Goal: Information Seeking & Learning: Find contact information

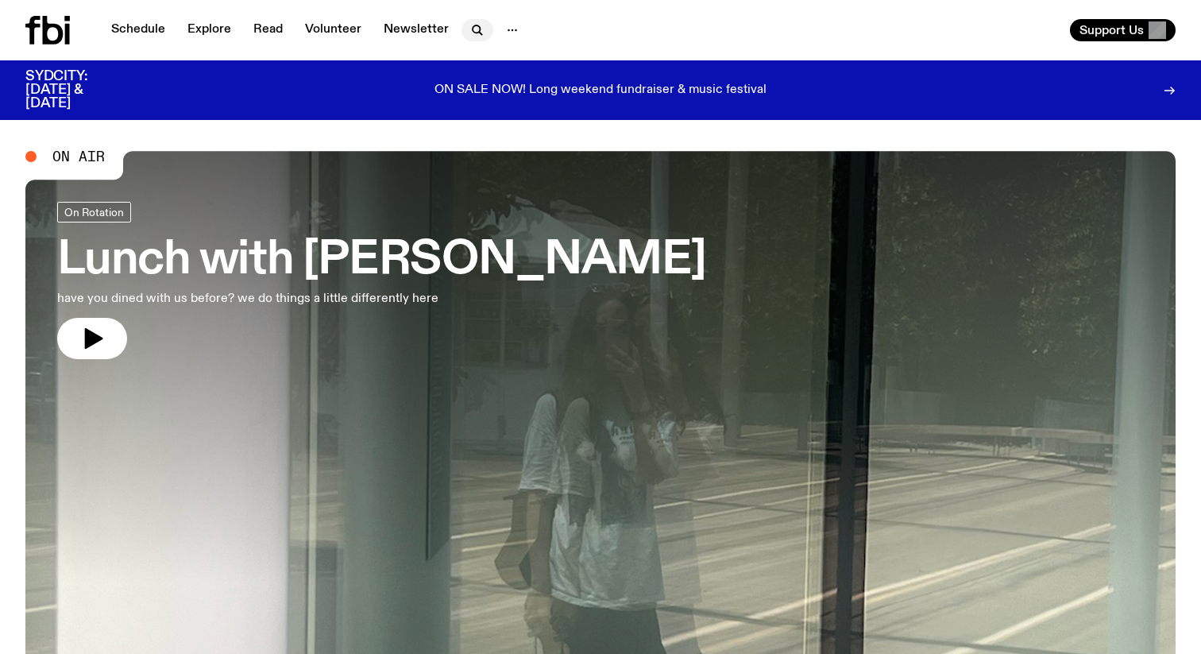
click at [469, 33] on icon "button" at bounding box center [477, 30] width 19 height 19
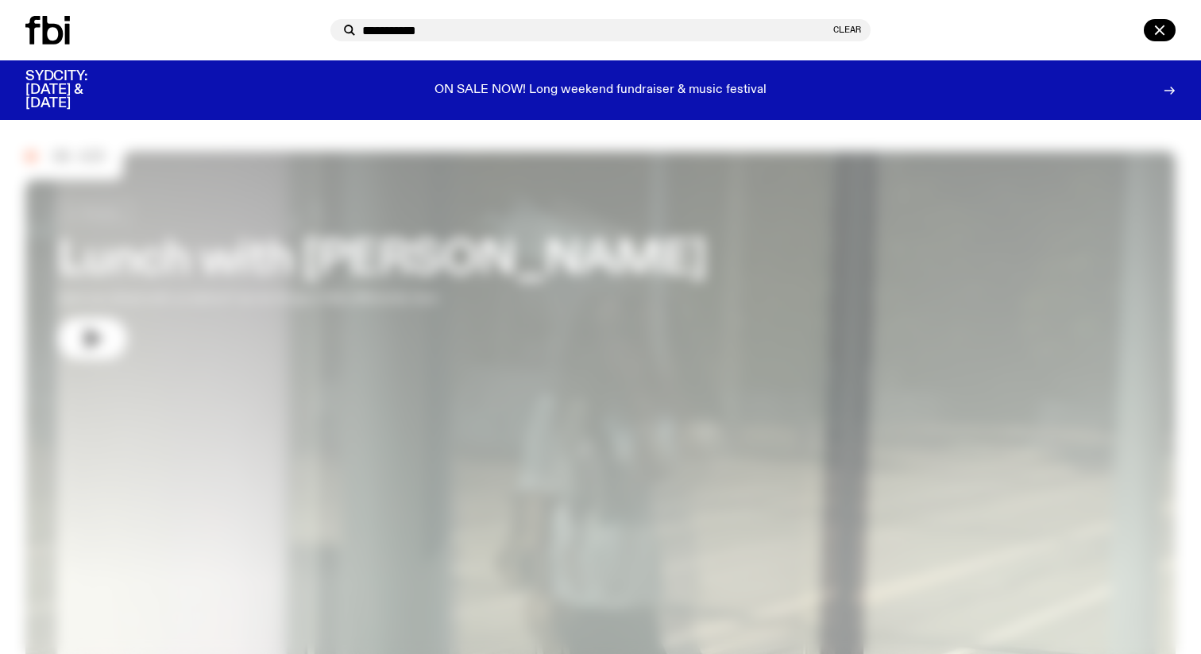
type input "**********"
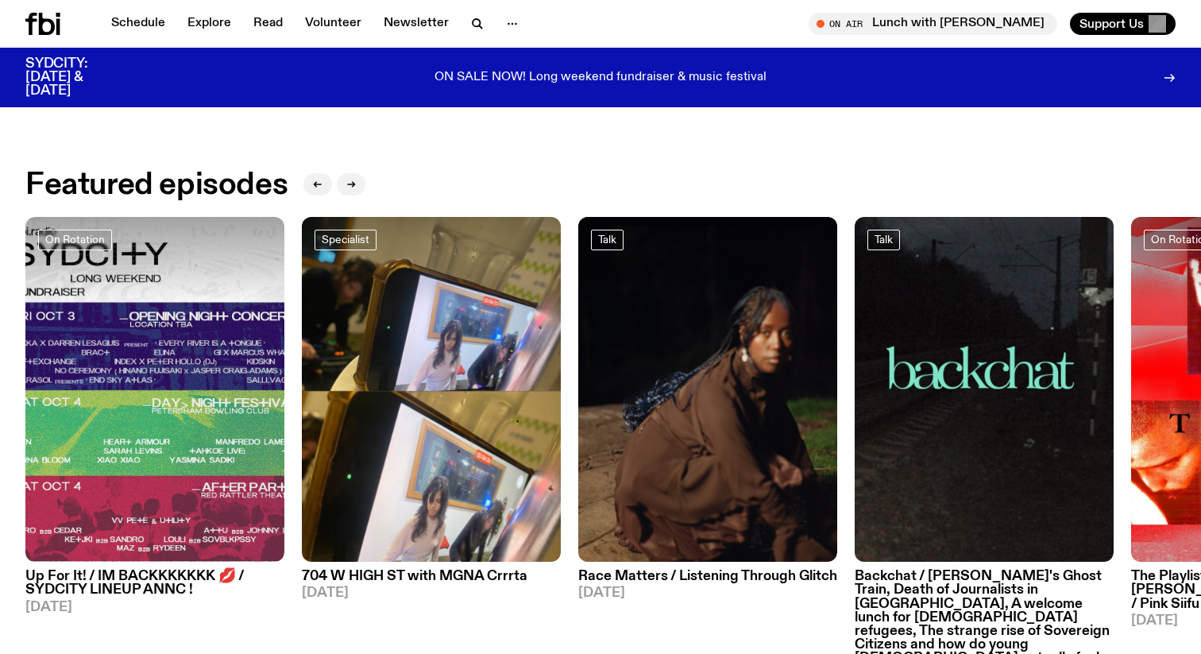
scroll to position [881, 0]
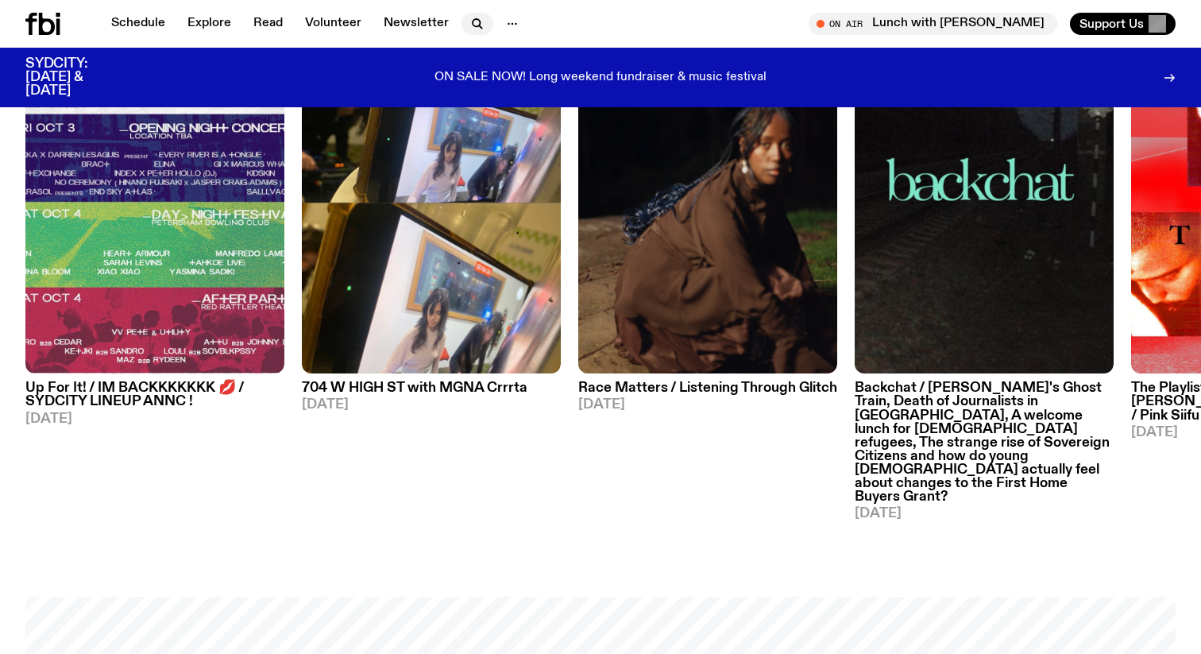
click at [469, 27] on icon "button" at bounding box center [477, 23] width 19 height 19
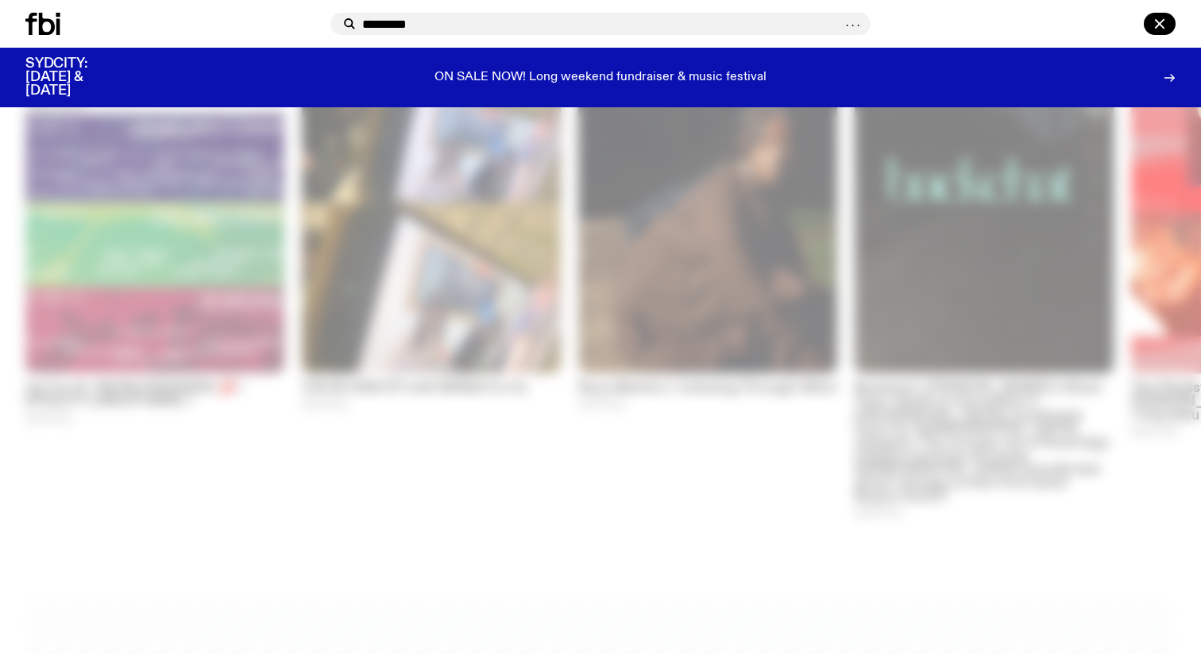
type input "*********"
click at [450, 229] on div at bounding box center [600, 327] width 1201 height 654
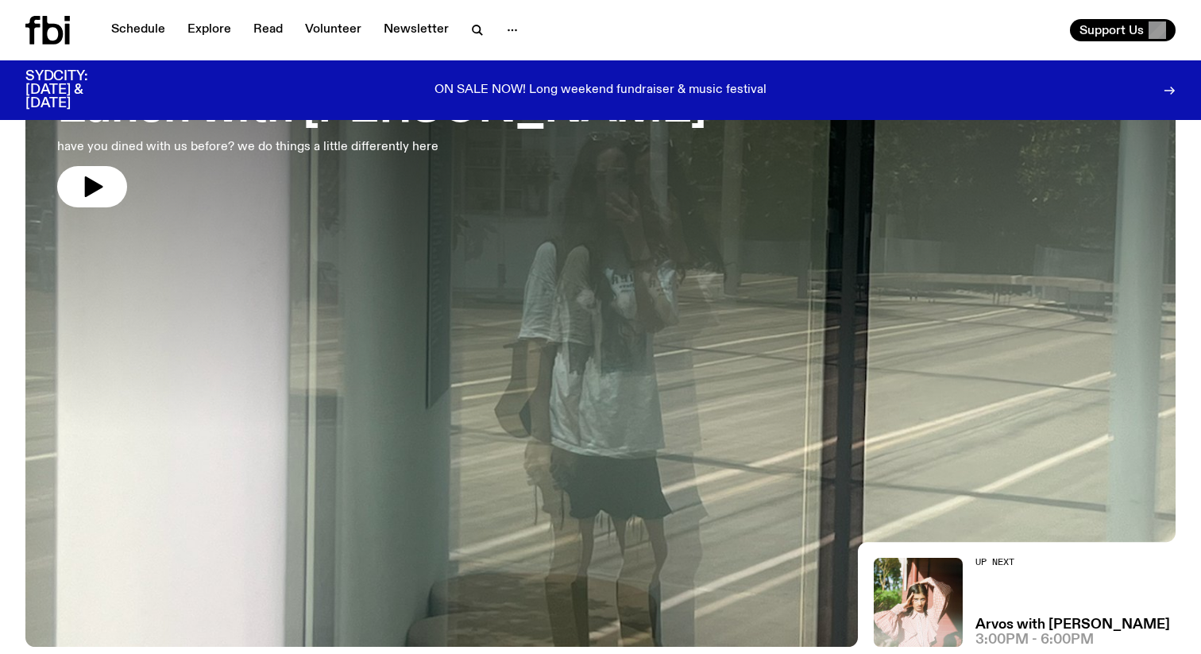
scroll to position [0, 0]
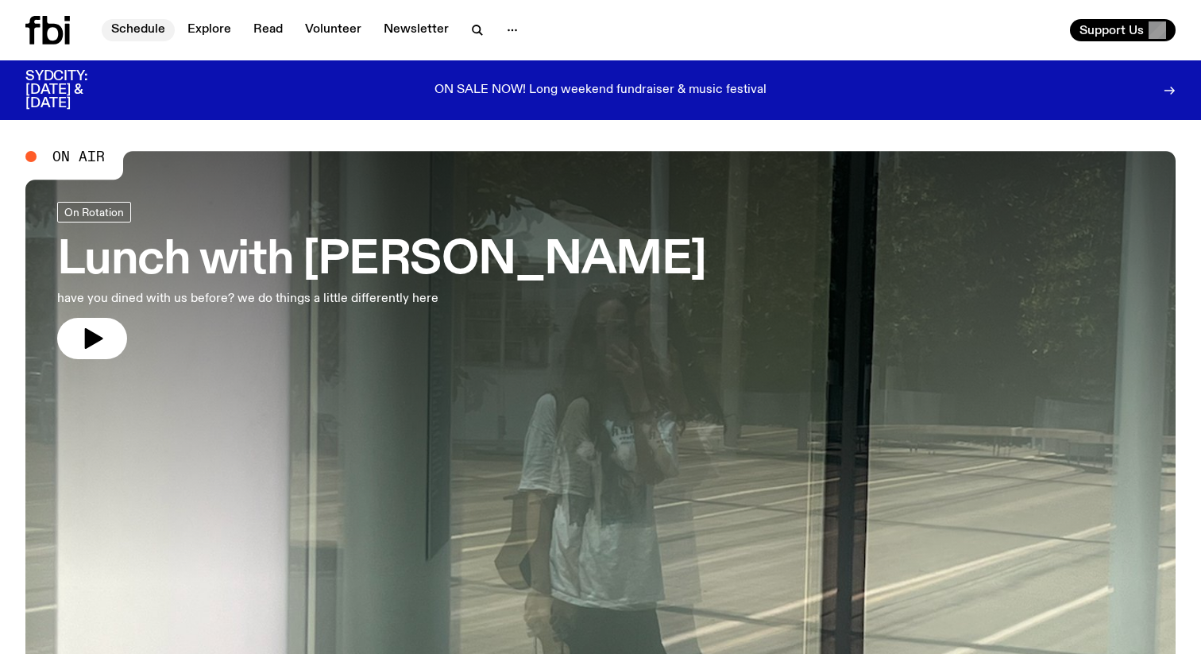
click at [149, 36] on link "Schedule" at bounding box center [138, 30] width 73 height 22
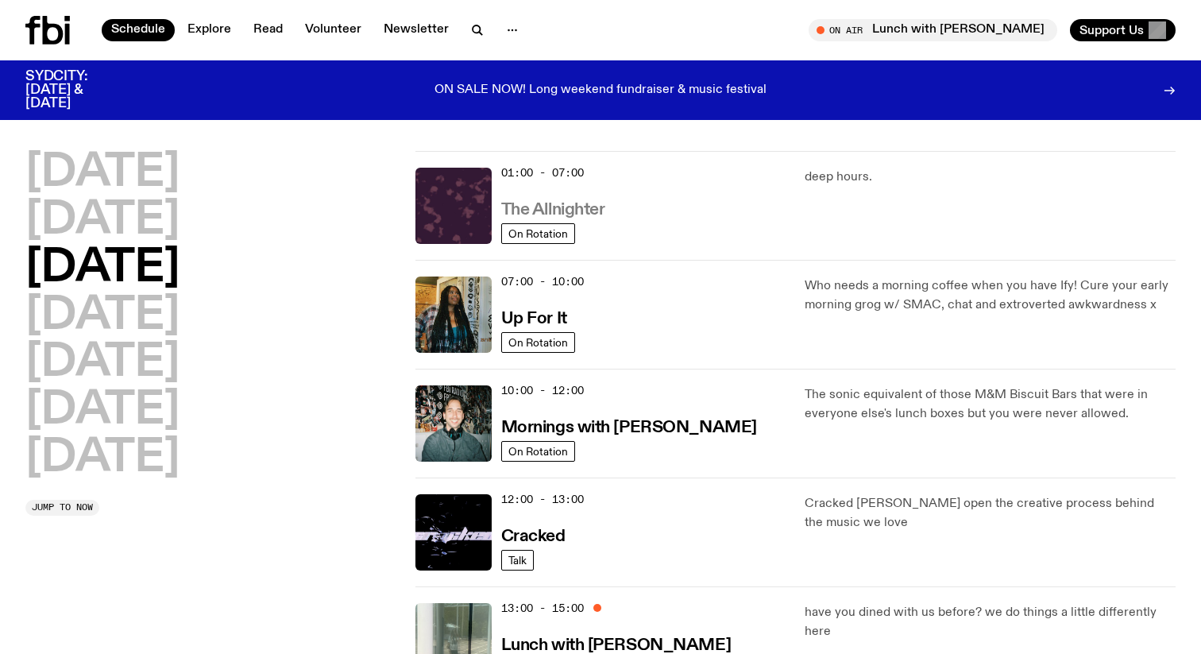
click at [573, 213] on h3 "The Allnighter" at bounding box center [553, 210] width 104 height 17
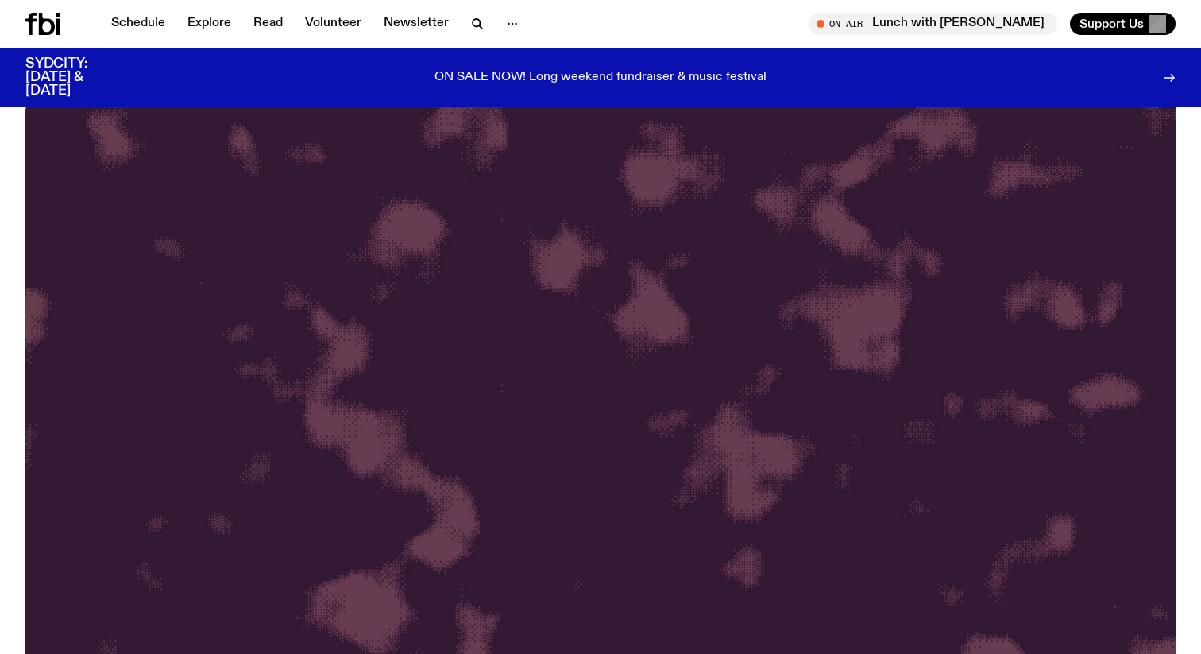
scroll to position [18, 0]
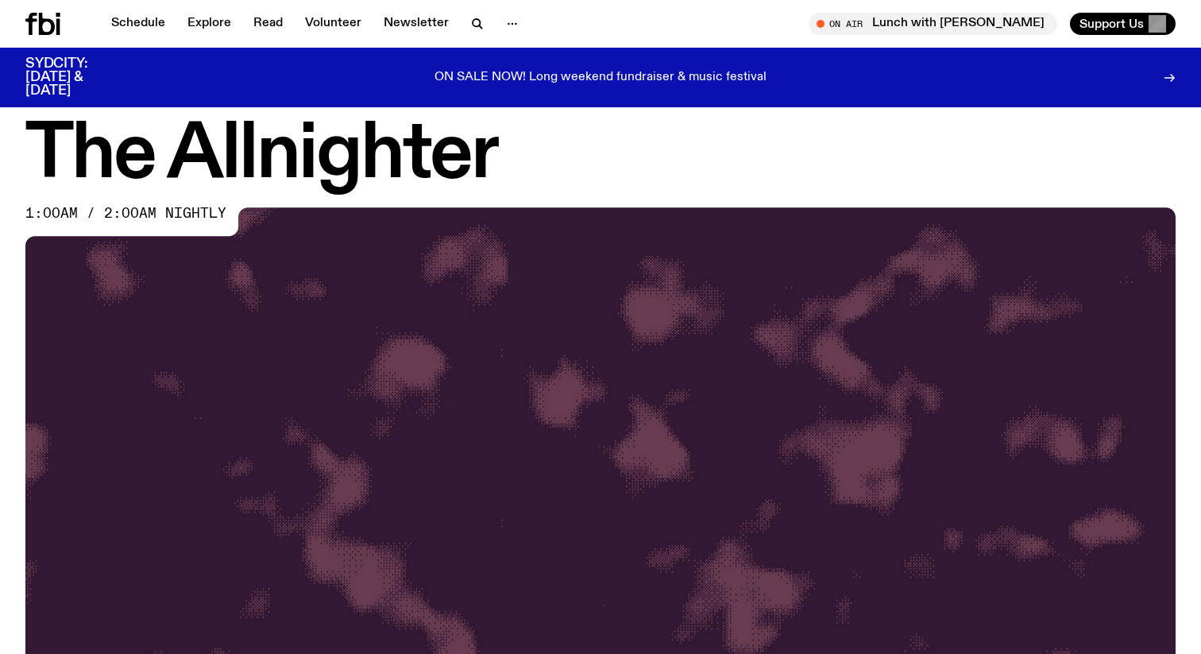
click at [391, 257] on img at bounding box center [600, 530] width 1150 height 647
click at [394, 421] on img at bounding box center [600, 530] width 1150 height 647
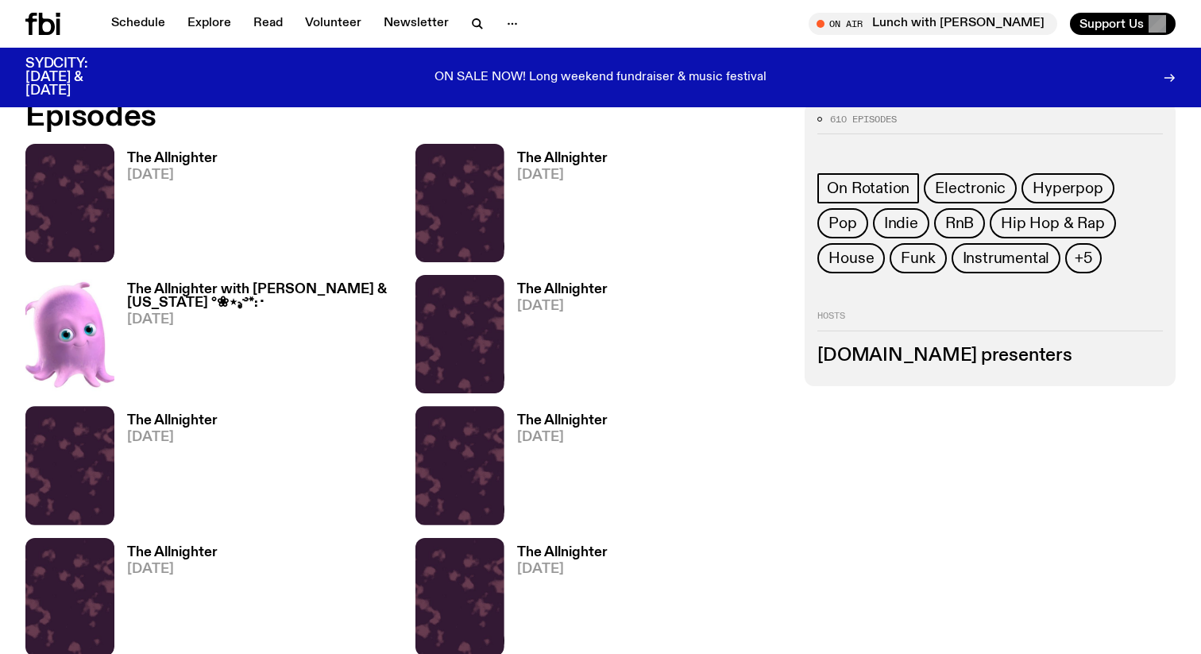
scroll to position [776, 0]
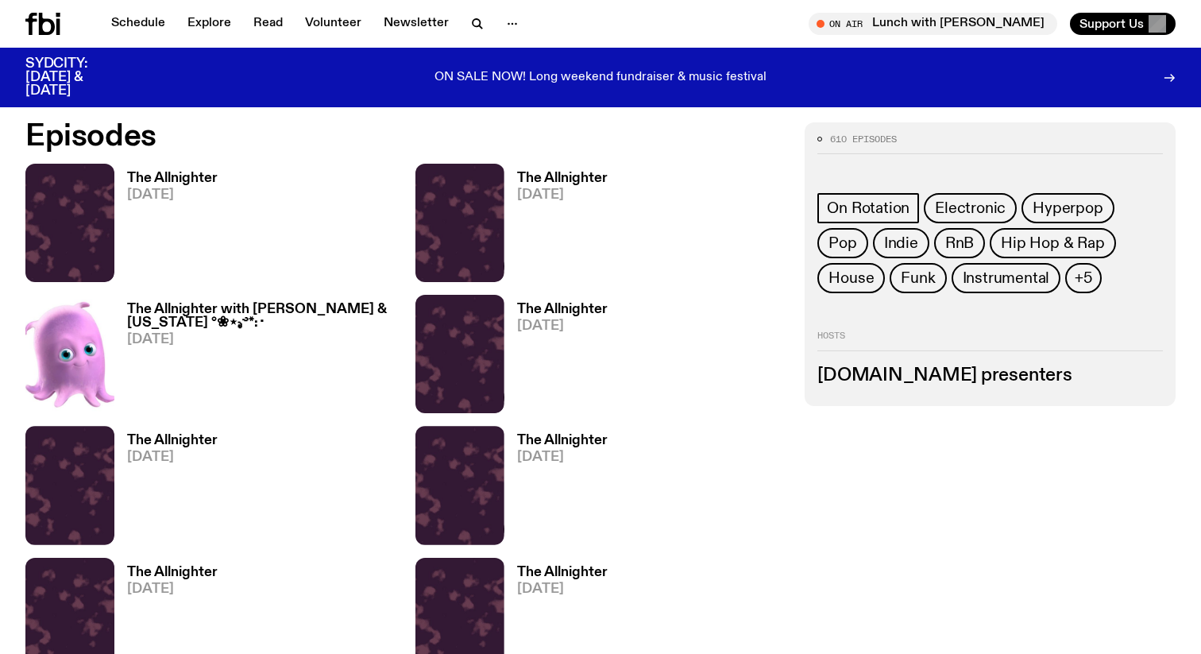
click at [147, 173] on h3 "The Allnighter" at bounding box center [172, 179] width 91 height 14
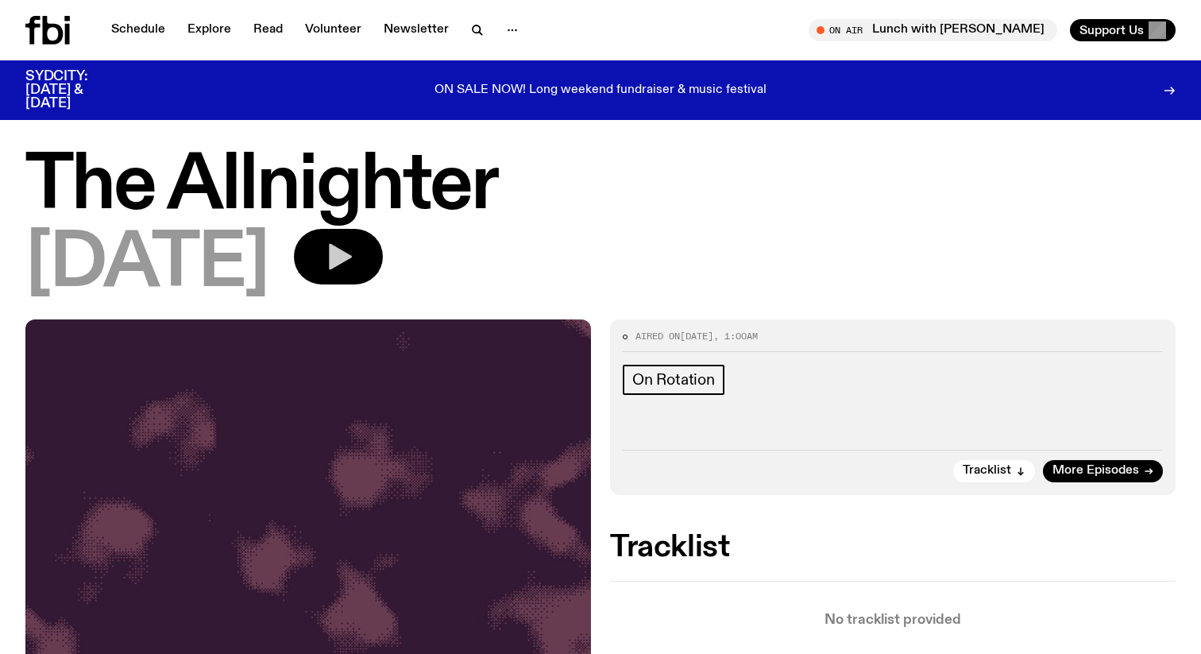
click at [352, 249] on icon "button" at bounding box center [340, 257] width 23 height 26
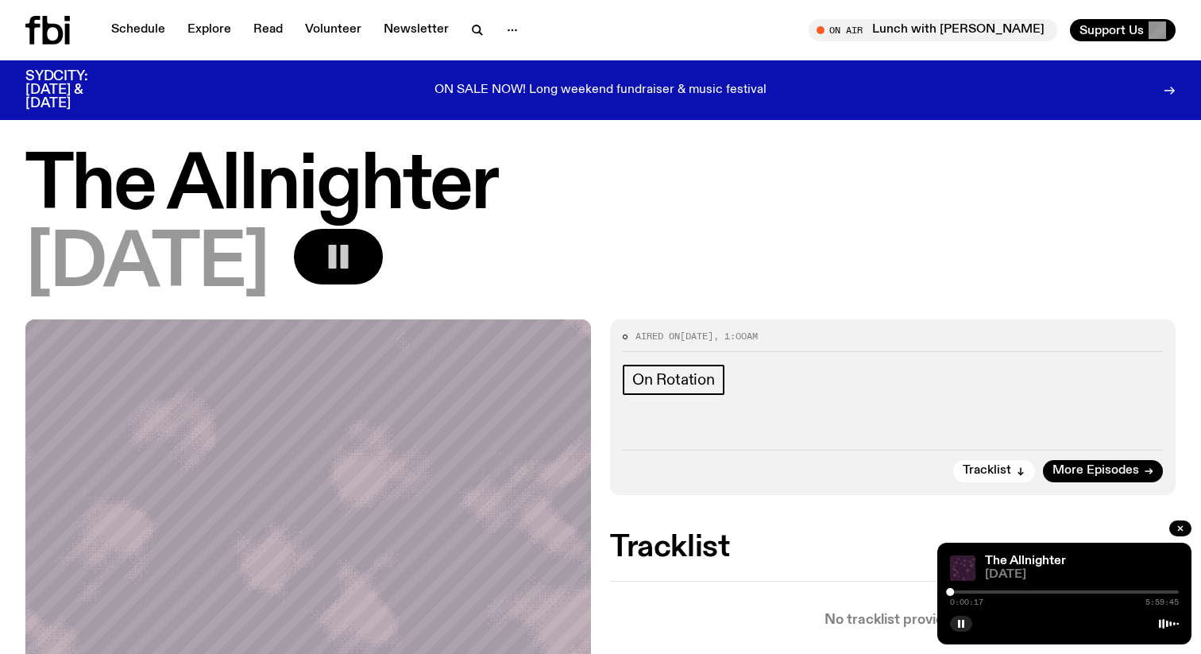
click at [957, 593] on div "0:00:17 5:59:45" at bounding box center [1064, 596] width 229 height 19
click at [956, 594] on div at bounding box center [956, 592] width 8 height 8
click at [959, 593] on div at bounding box center [959, 592] width 8 height 8
click at [961, 593] on div at bounding box center [960, 592] width 8 height 8
click at [964, 593] on div at bounding box center [964, 592] width 8 height 8
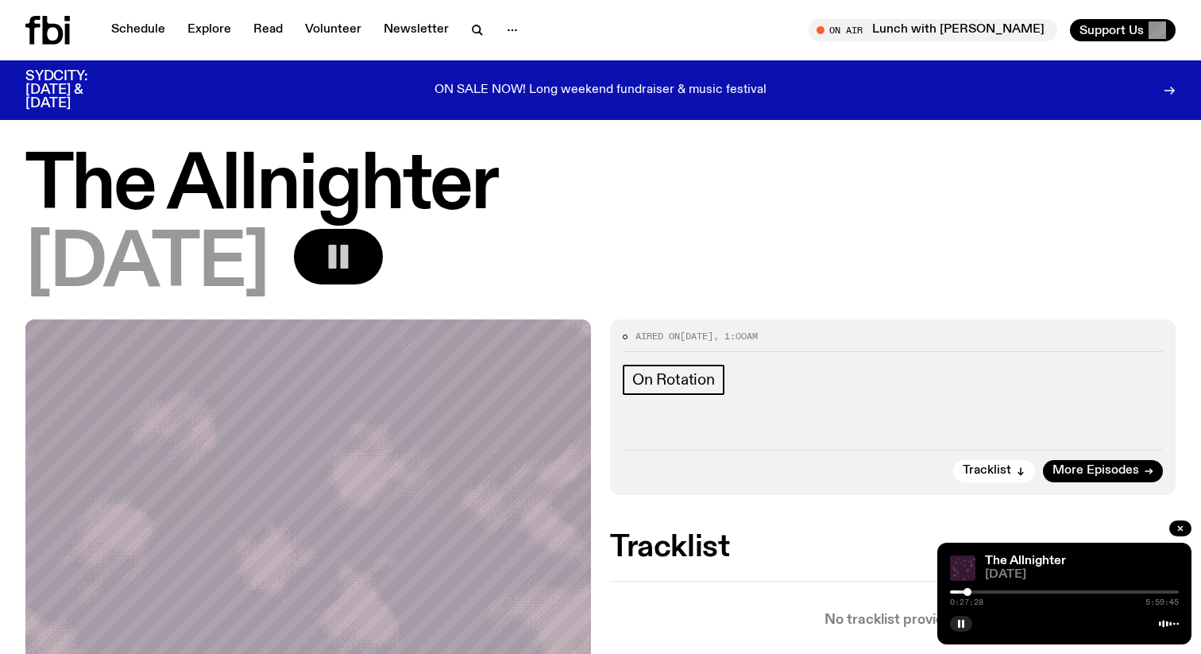
click at [967, 592] on div at bounding box center [967, 592] width 8 height 8
click at [969, 592] on div at bounding box center [969, 592] width 8 height 8
click at [976, 591] on div at bounding box center [975, 592] width 8 height 8
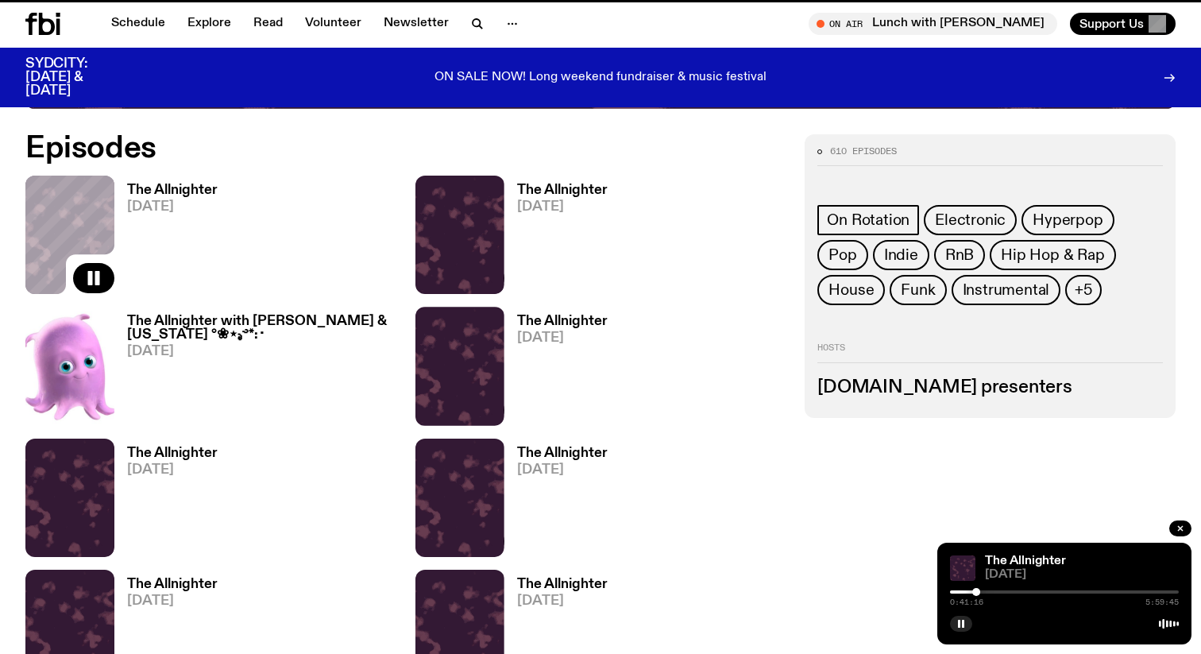
scroll to position [763, 0]
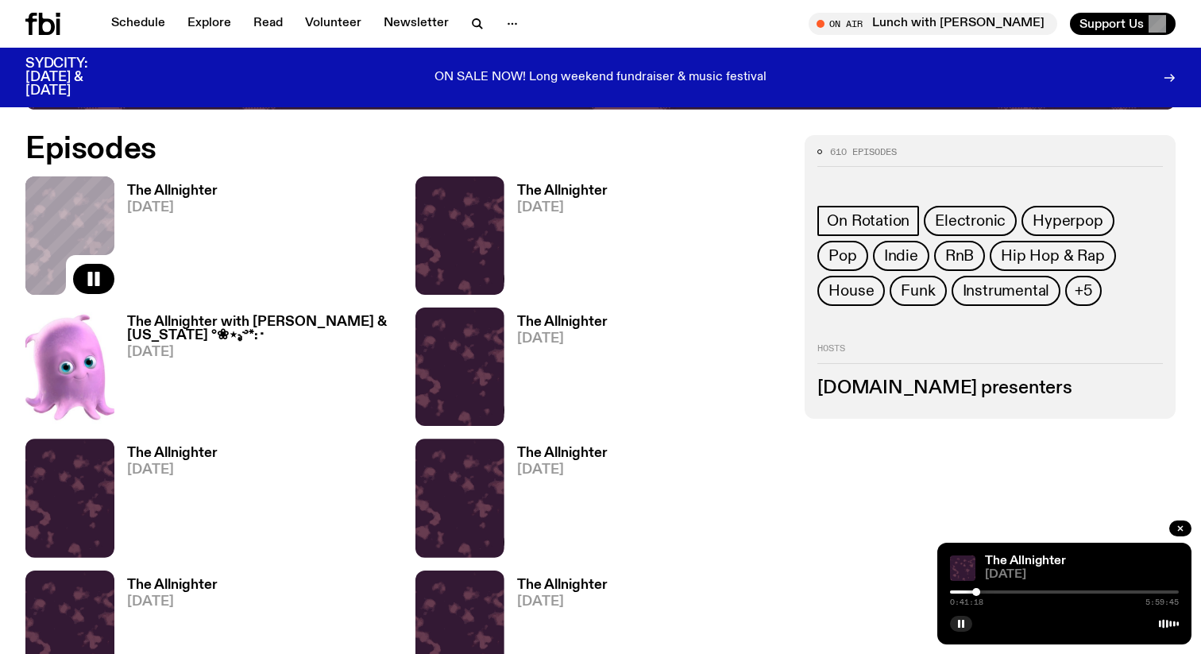
click at [93, 368] on img at bounding box center [69, 366] width 89 height 118
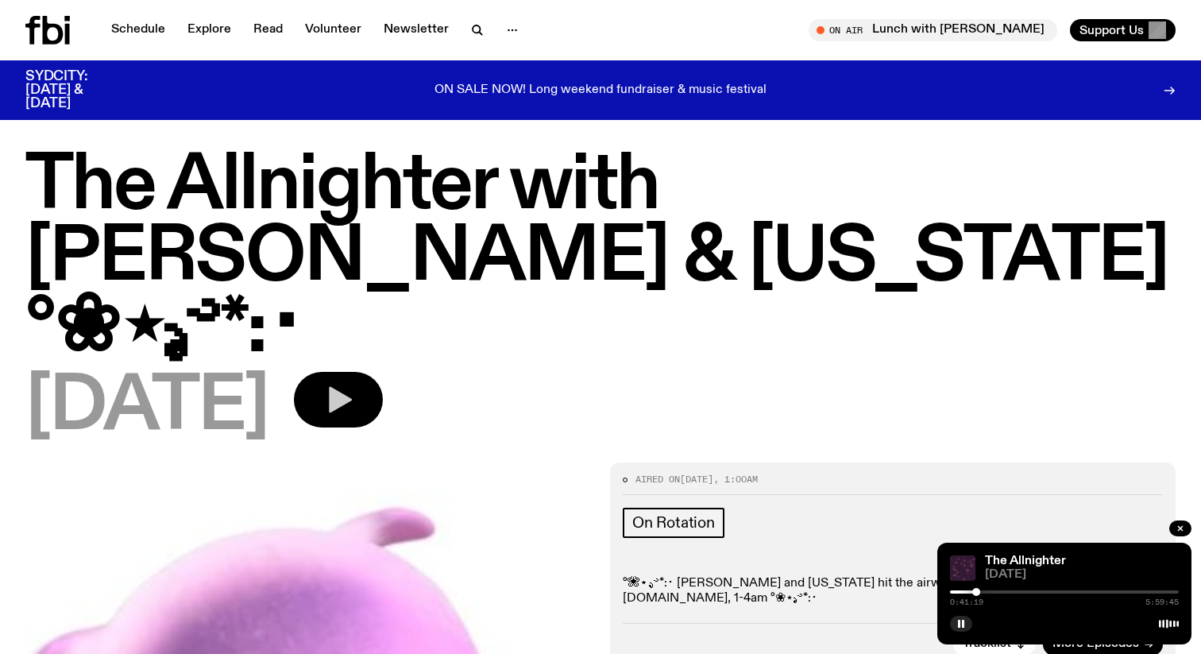
click at [354, 384] on icon "button" at bounding box center [338, 400] width 32 height 32
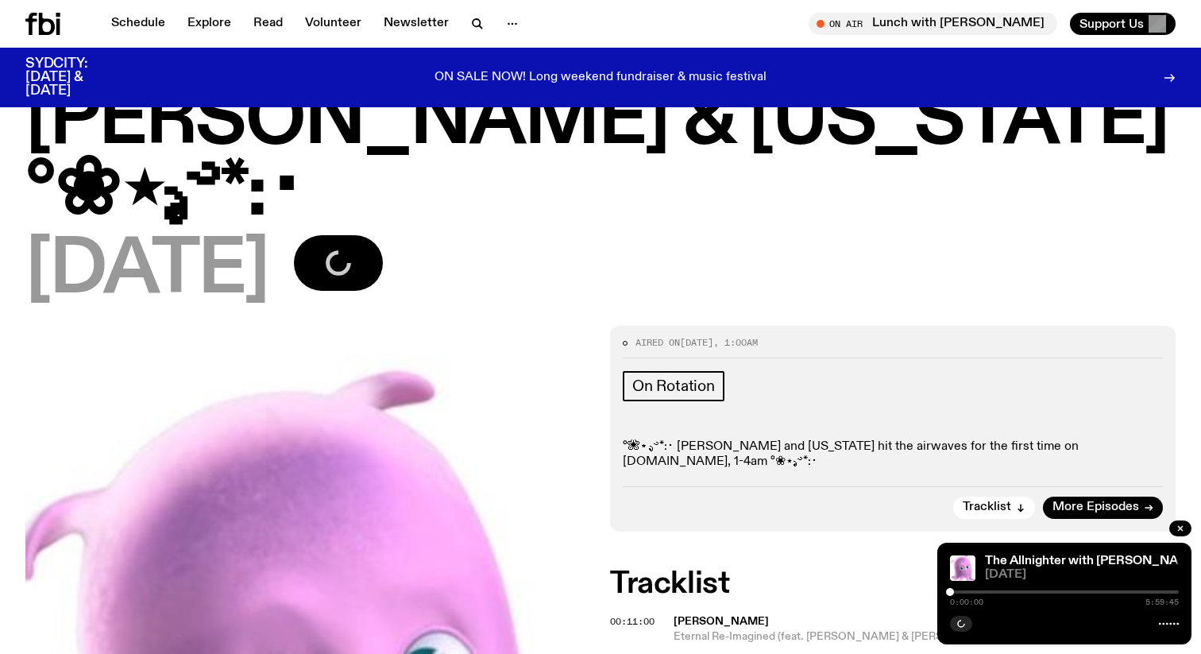
scroll to position [127, 0]
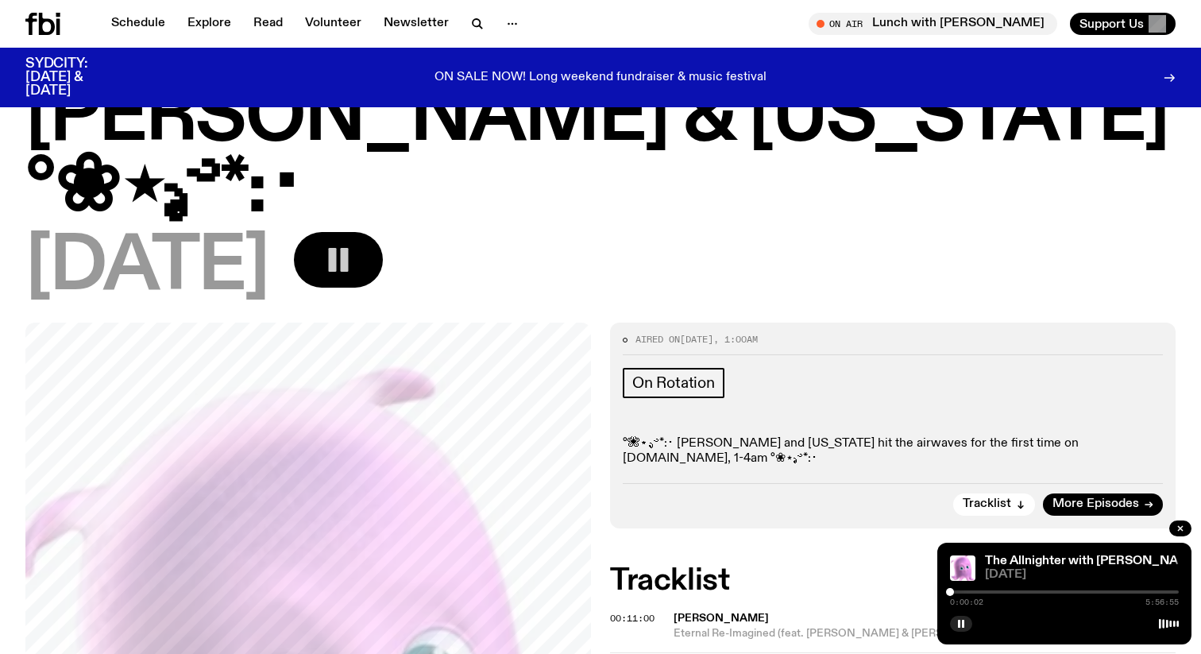
click at [957, 593] on div "0:00:02 5:56:55" at bounding box center [1064, 596] width 229 height 19
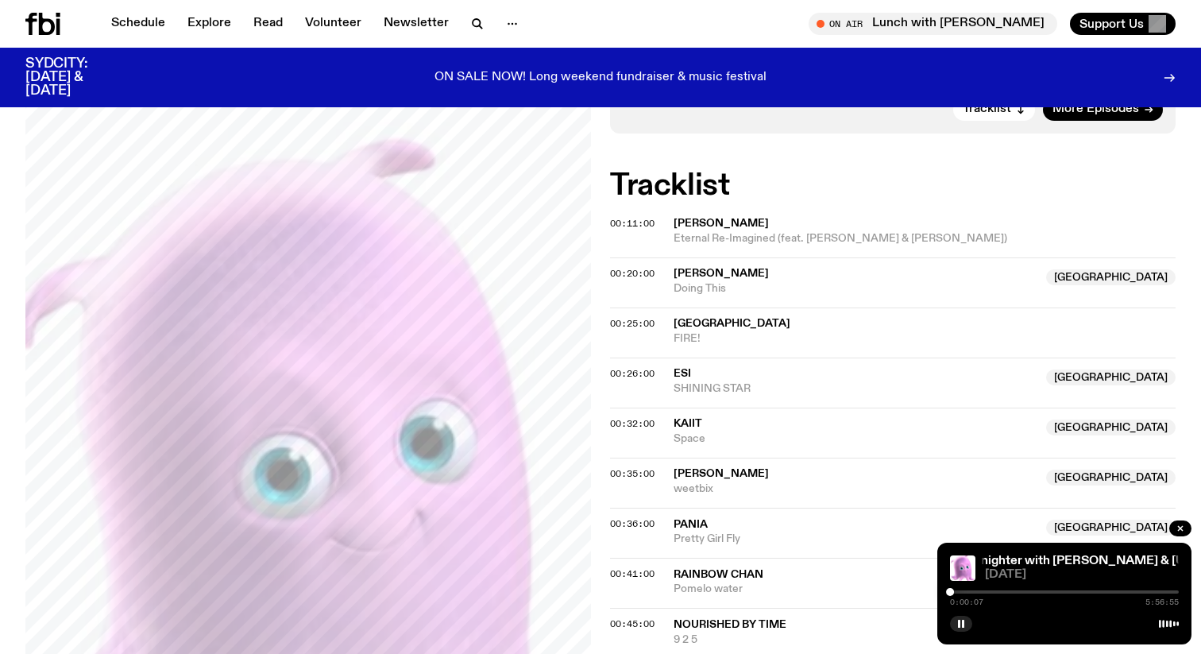
scroll to position [527, 0]
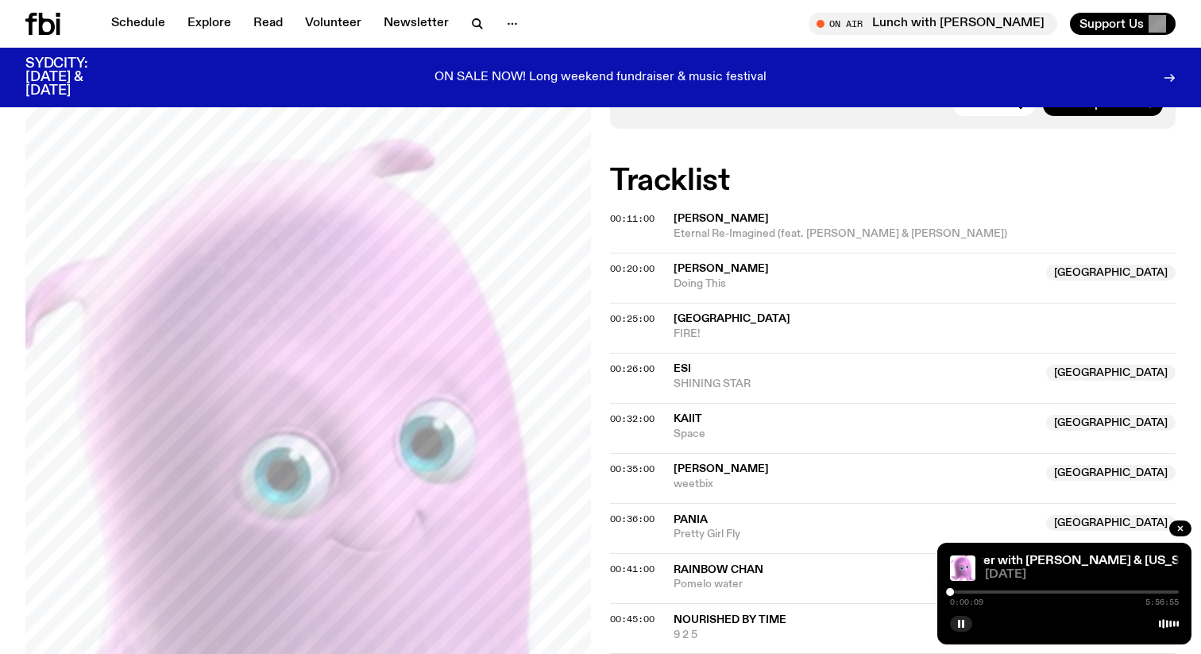
click at [956, 593] on div at bounding box center [1064, 591] width 229 height 3
click at [960, 592] on div at bounding box center [1064, 591] width 229 height 3
click at [964, 592] on div at bounding box center [1064, 591] width 229 height 3
click at [970, 591] on div at bounding box center [1064, 591] width 229 height 3
click at [974, 592] on div at bounding box center [1064, 591] width 229 height 3
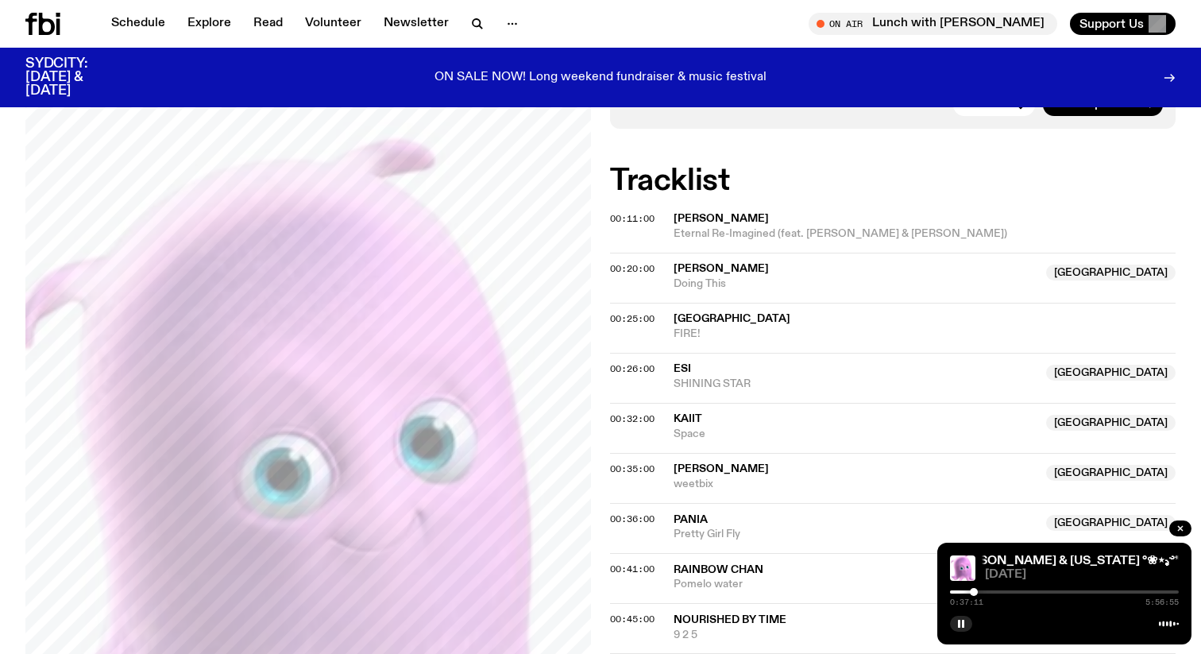
click at [970, 593] on div at bounding box center [974, 592] width 8 height 8
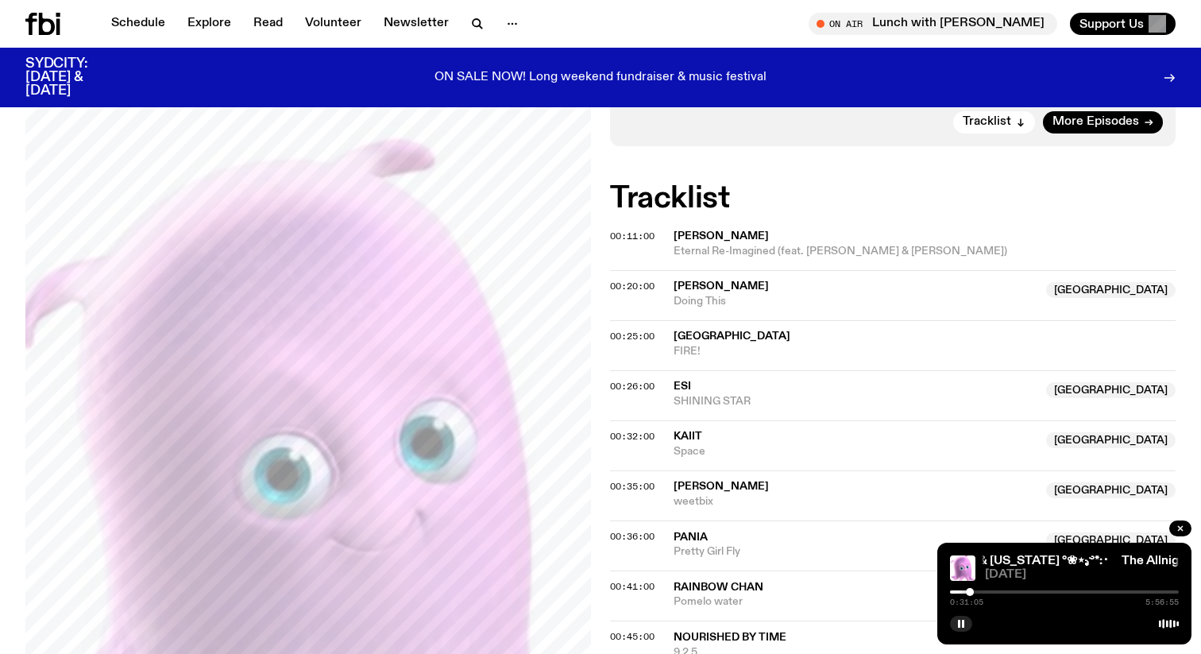
scroll to position [500, 0]
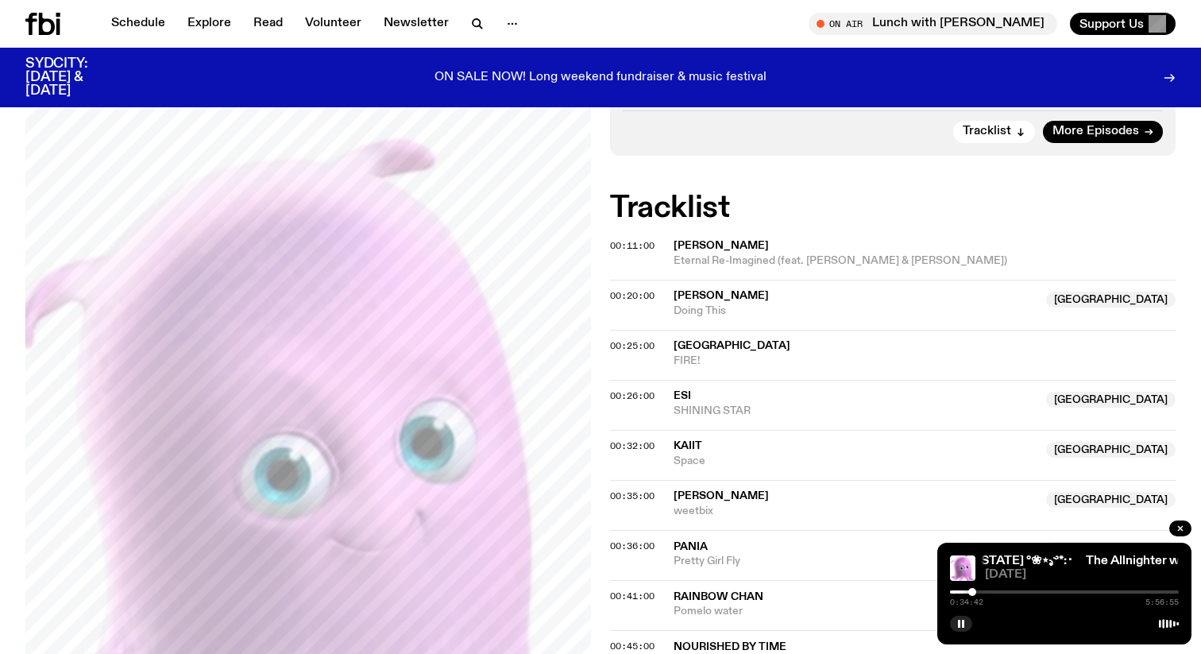
click at [972, 593] on div at bounding box center [972, 592] width 8 height 8
click at [975, 591] on div at bounding box center [972, 592] width 8 height 8
click at [975, 593] on div at bounding box center [975, 592] width 8 height 8
click at [979, 593] on div at bounding box center [975, 592] width 8 height 8
click at [981, 593] on div at bounding box center [979, 592] width 8 height 8
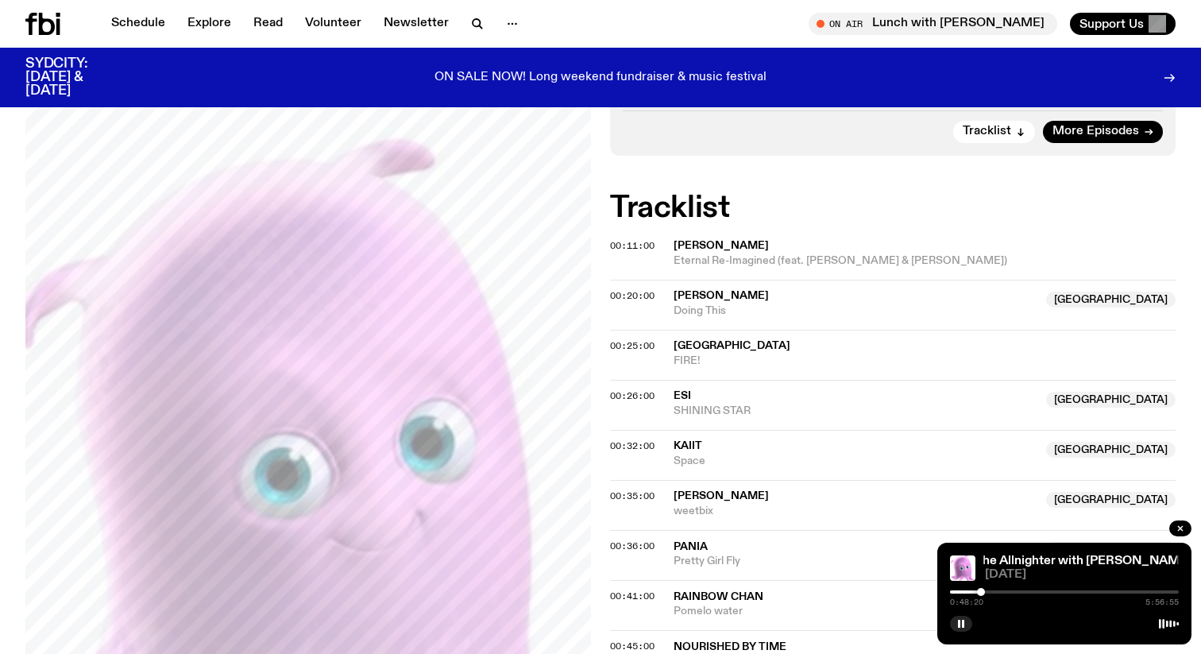
click at [983, 593] on div at bounding box center [981, 592] width 8 height 8
click at [981, 592] on div at bounding box center [983, 592] width 8 height 8
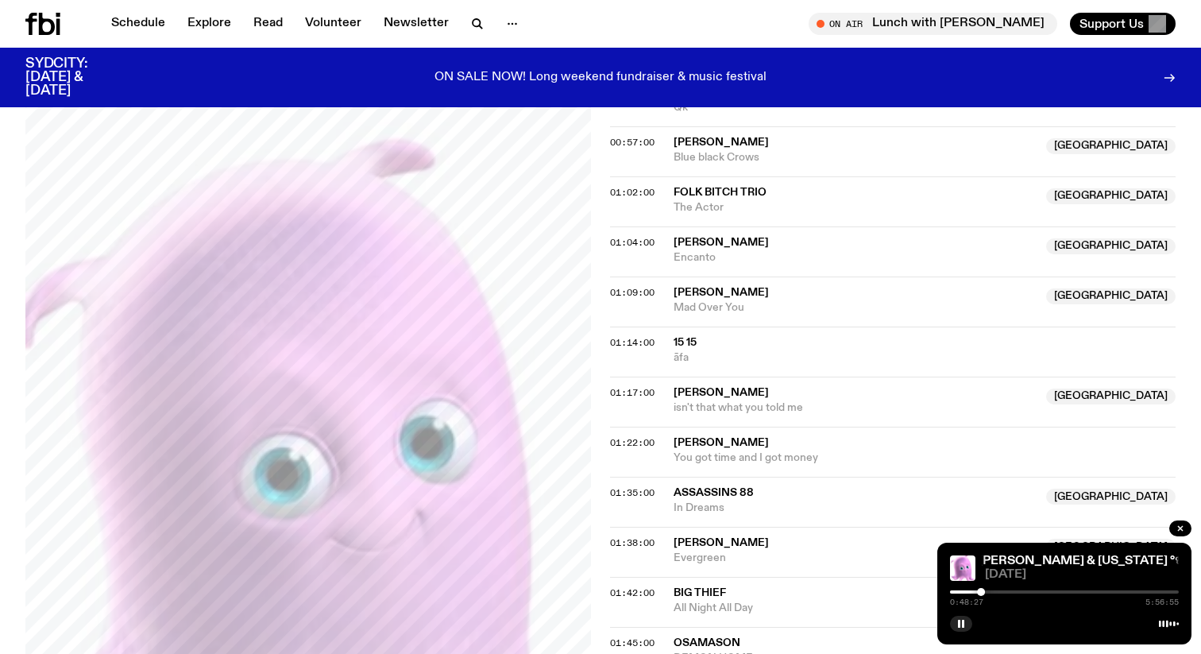
scroll to position [933, 0]
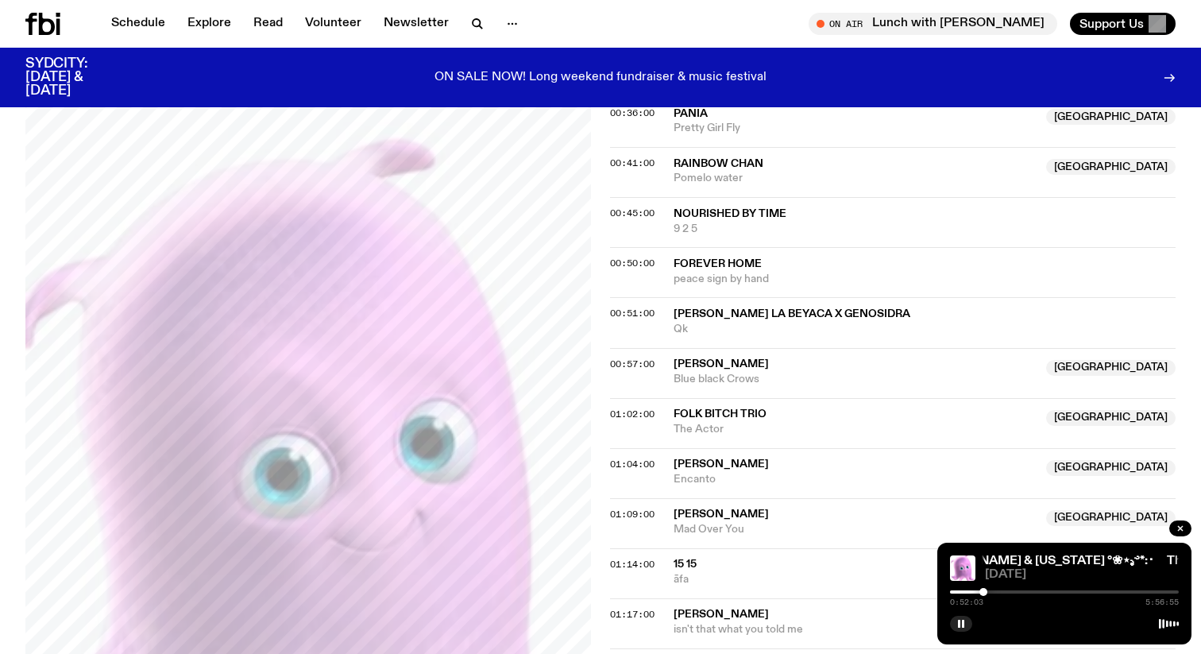
click at [984, 593] on div at bounding box center [983, 592] width 8 height 8
click at [967, 566] on img at bounding box center [962, 567] width 25 height 25
click at [983, 593] on div at bounding box center [983, 592] width 8 height 8
click at [984, 593] on div at bounding box center [984, 592] width 8 height 8
click at [983, 593] on div at bounding box center [983, 592] width 8 height 8
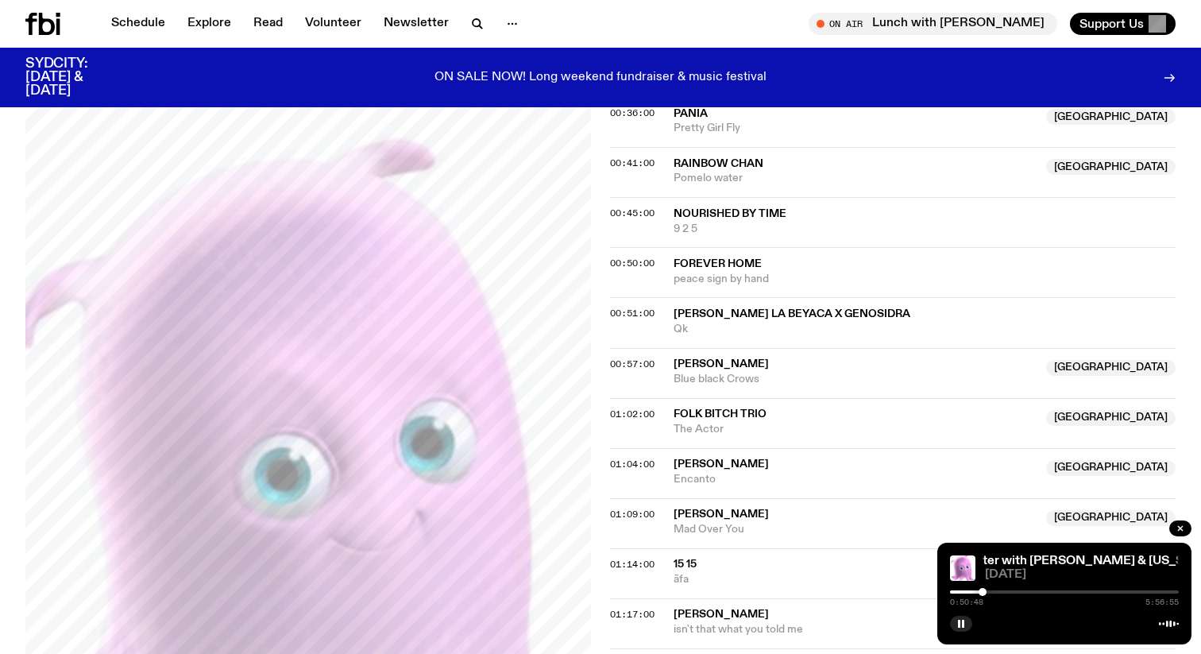
click at [983, 596] on div "0:50:48 5:56:55" at bounding box center [1064, 596] width 229 height 19
click at [960, 628] on button "button" at bounding box center [961, 624] width 22 height 16
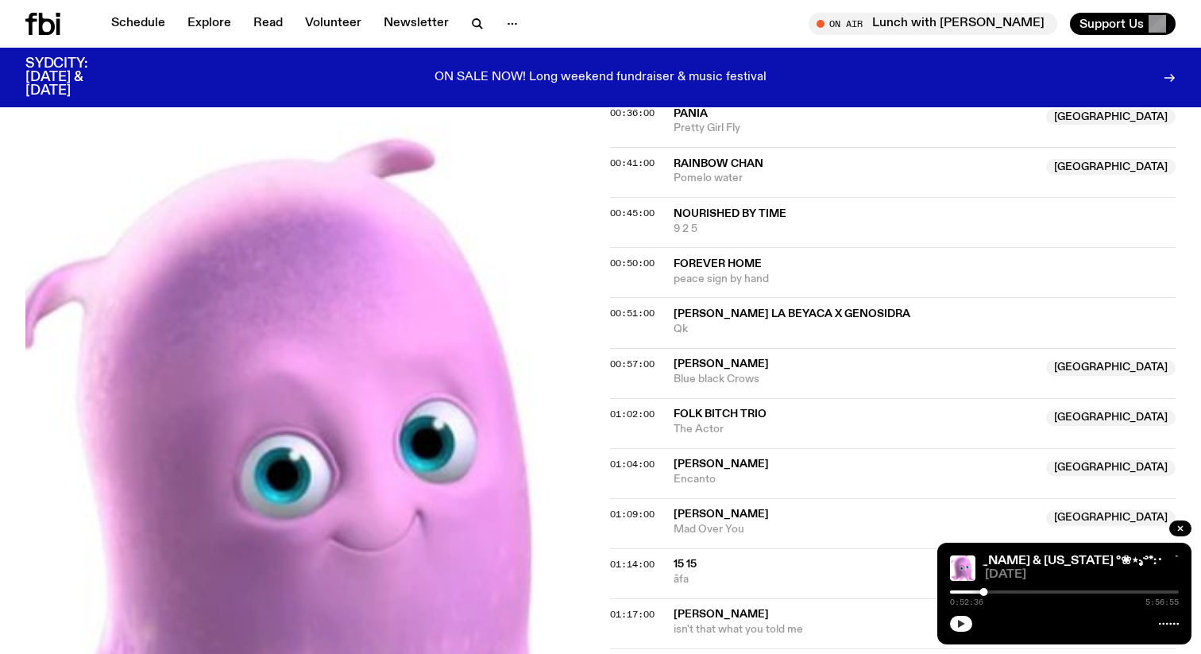
click at [961, 623] on icon "button" at bounding box center [961, 624] width 7 height 8
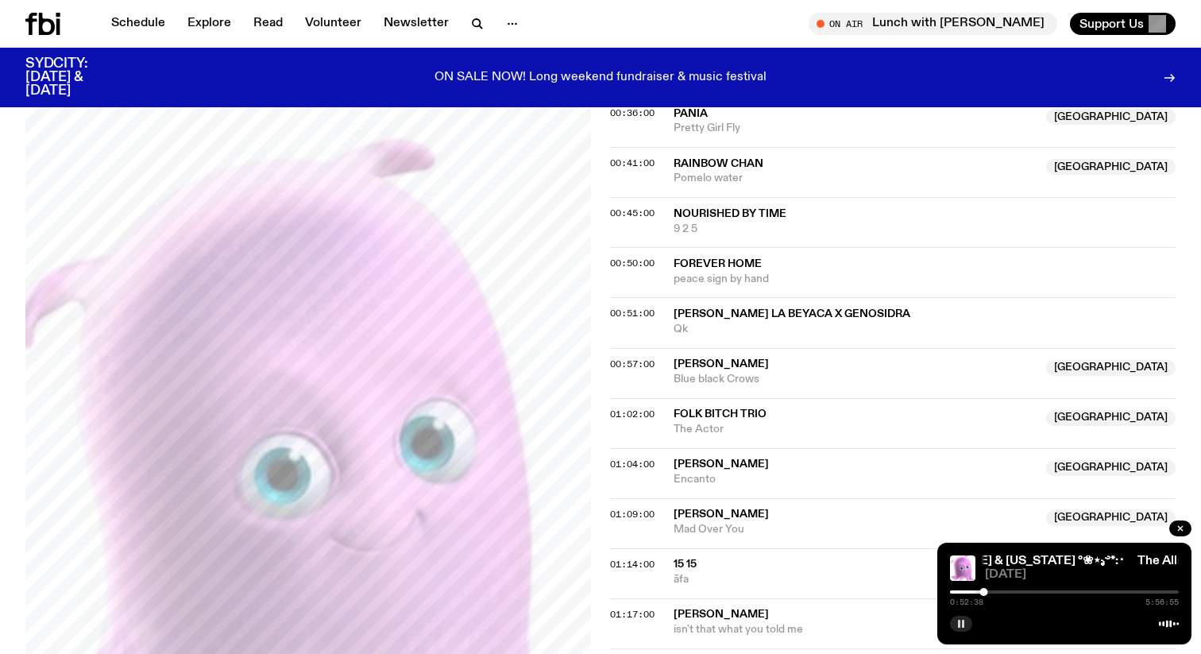
click at [950, 616] on button "button" at bounding box center [961, 624] width 22 height 16
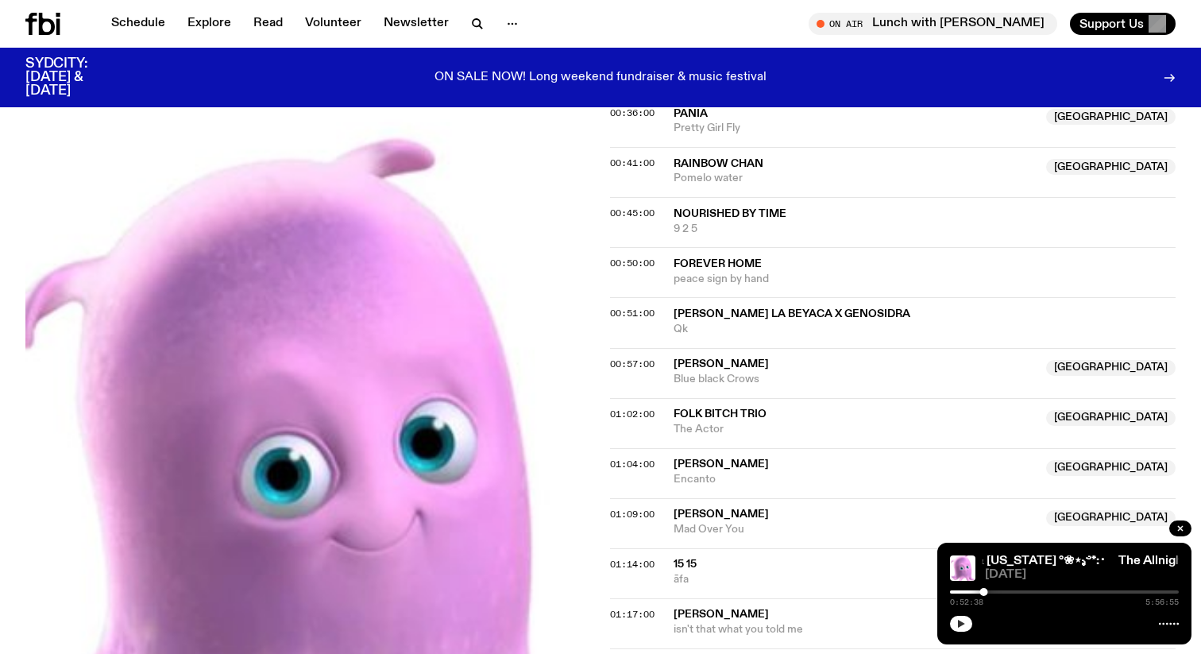
click at [963, 625] on icon "button" at bounding box center [961, 624] width 10 height 10
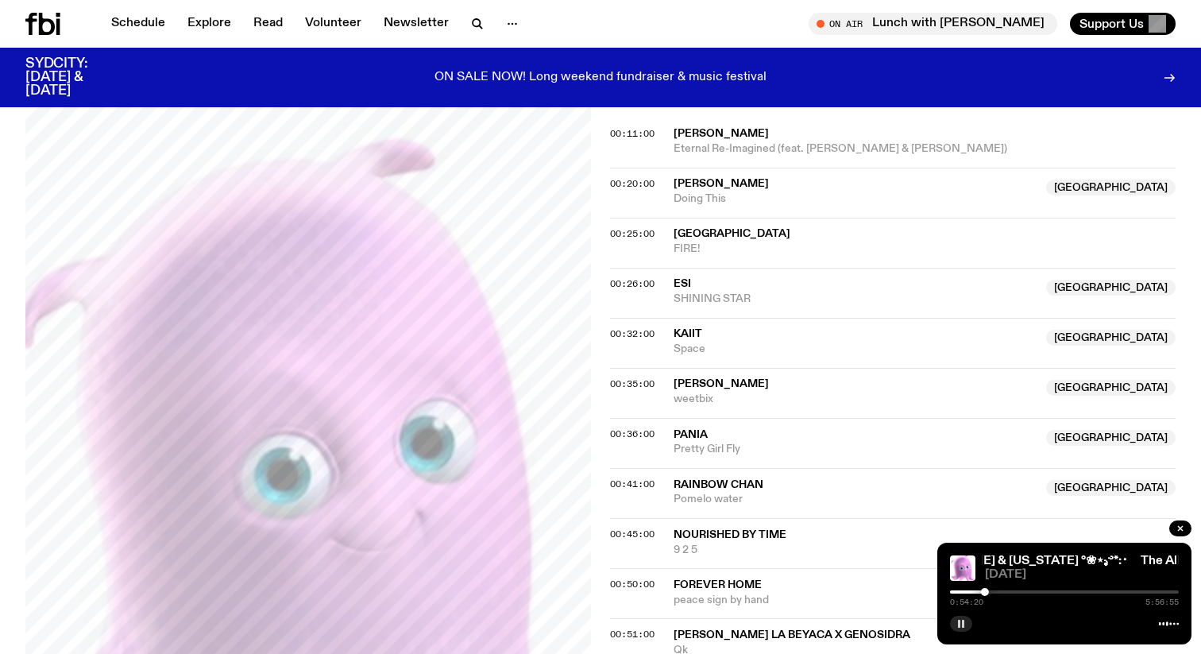
scroll to position [622, 0]
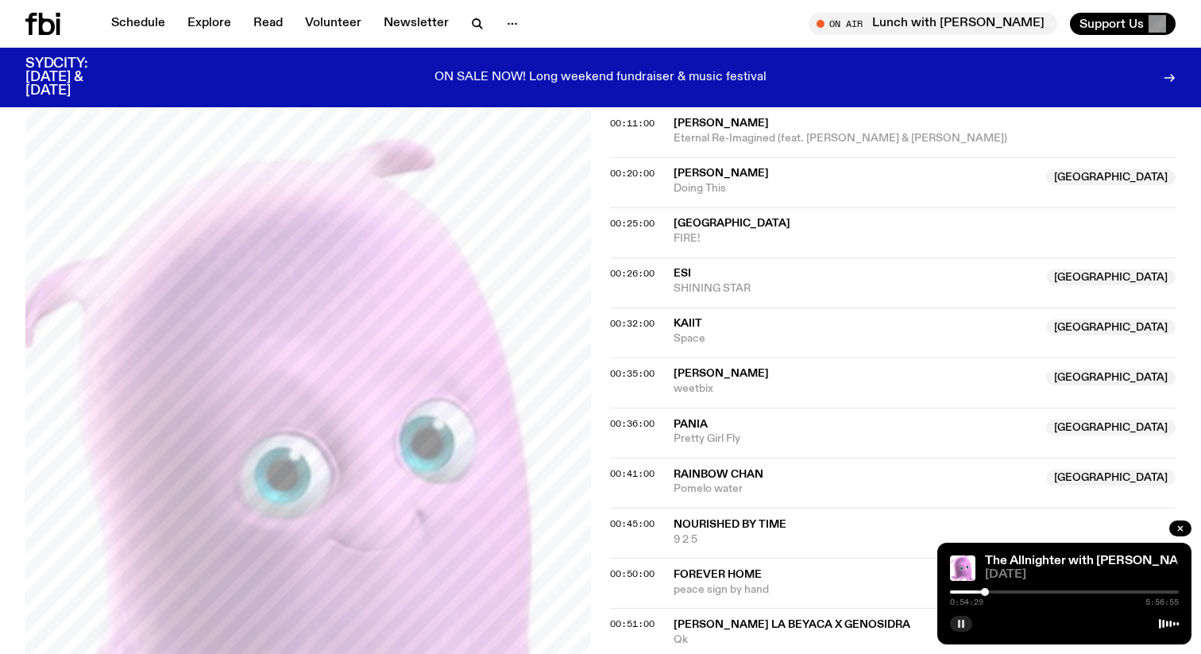
click at [952, 592] on div at bounding box center [870, 591] width 229 height 3
click at [960, 592] on div at bounding box center [1064, 591] width 229 height 3
click at [965, 592] on div at bounding box center [1064, 591] width 229 height 3
click at [968, 592] on div at bounding box center [968, 592] width 8 height 8
click at [965, 589] on div at bounding box center [968, 592] width 8 height 8
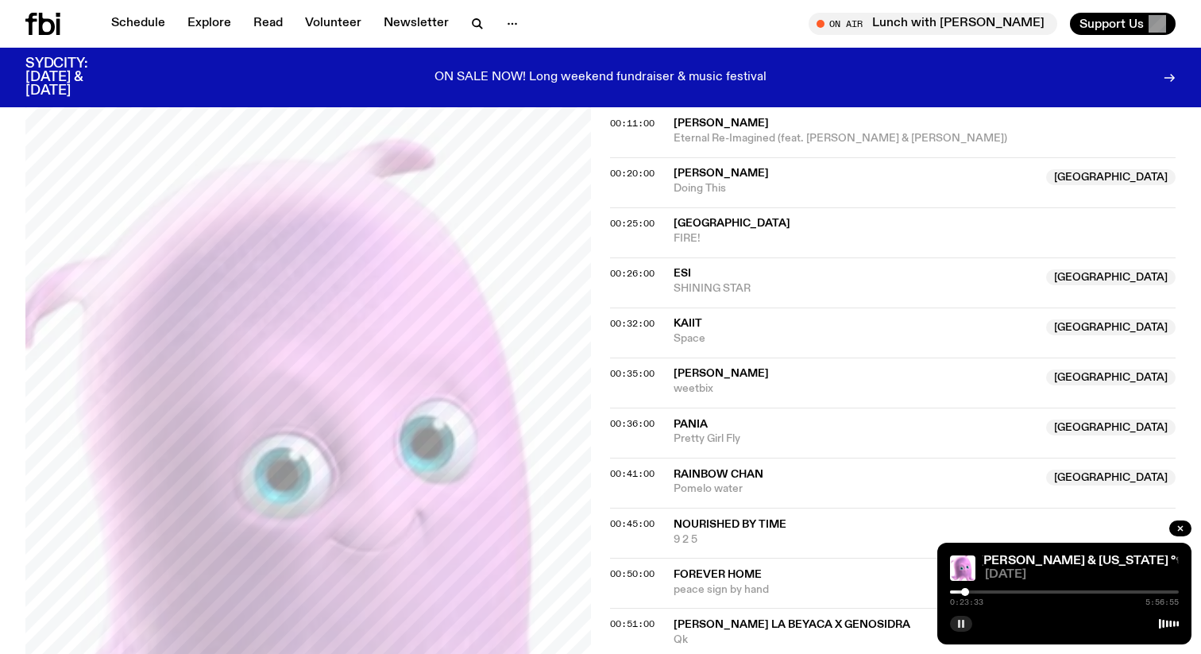
click at [960, 590] on div at bounding box center [850, 591] width 229 height 3
click at [953, 591] on div at bounding box center [845, 591] width 229 height 3
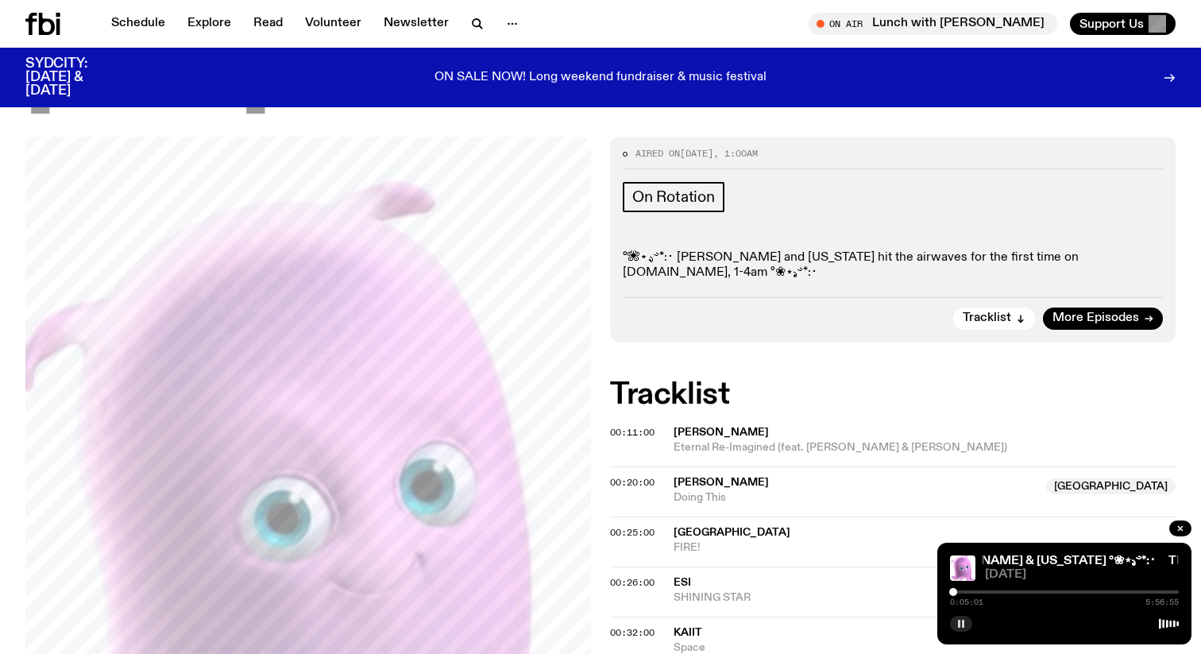
scroll to position [220, 0]
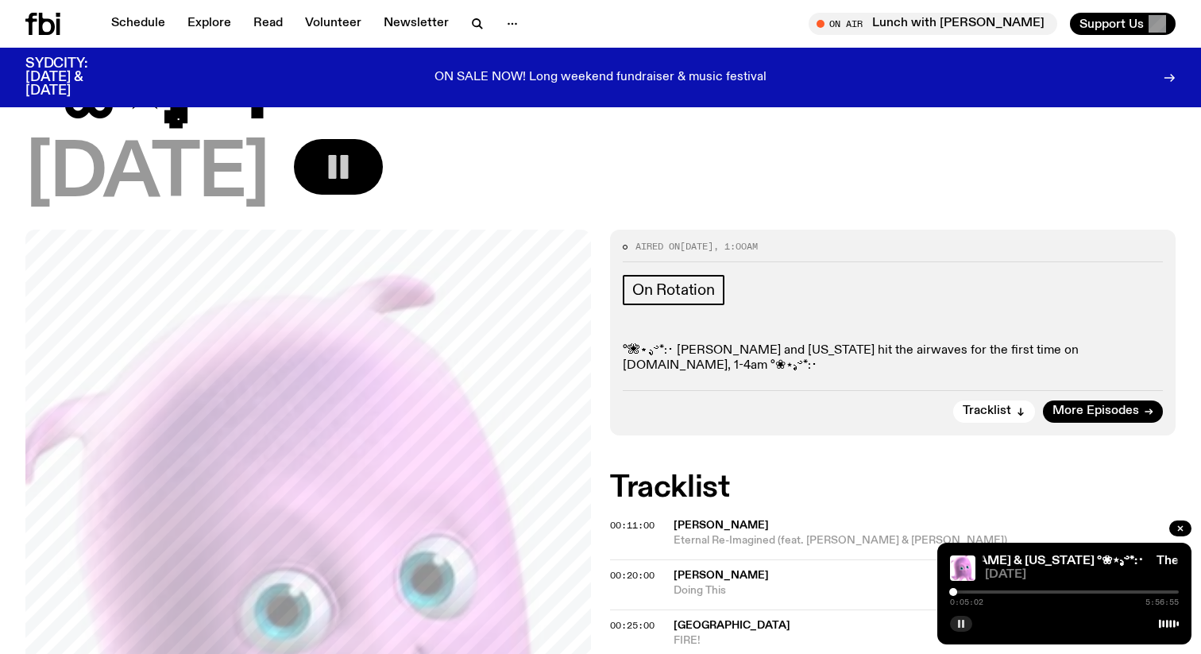
click at [784, 533] on span "Eternal Re-Imagined (feat. Vince Pop & Alex Davies)" at bounding box center [925, 540] width 502 height 15
click at [806, 533] on span "Eternal Re-Imagined (feat. Vince Pop & Alex Davies)" at bounding box center [925, 540] width 502 height 15
click at [918, 473] on h2 "Tracklist" at bounding box center [893, 487] width 566 height 29
click at [954, 589] on div at bounding box center [953, 592] width 8 height 8
click at [957, 590] on div at bounding box center [957, 592] width 8 height 8
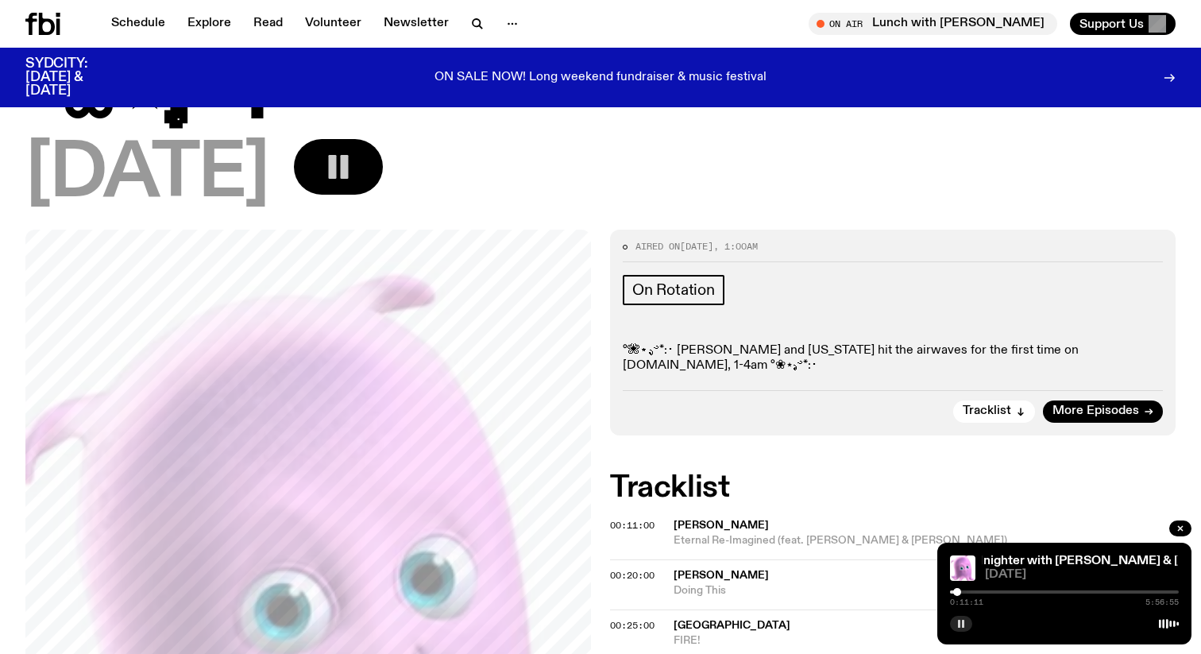
click at [958, 591] on div at bounding box center [957, 592] width 8 height 8
click at [960, 589] on div at bounding box center [958, 592] width 8 height 8
click at [959, 590] on div at bounding box center [960, 592] width 8 height 8
click at [960, 591] on div at bounding box center [959, 592] width 8 height 8
click at [960, 591] on div at bounding box center [960, 592] width 8 height 8
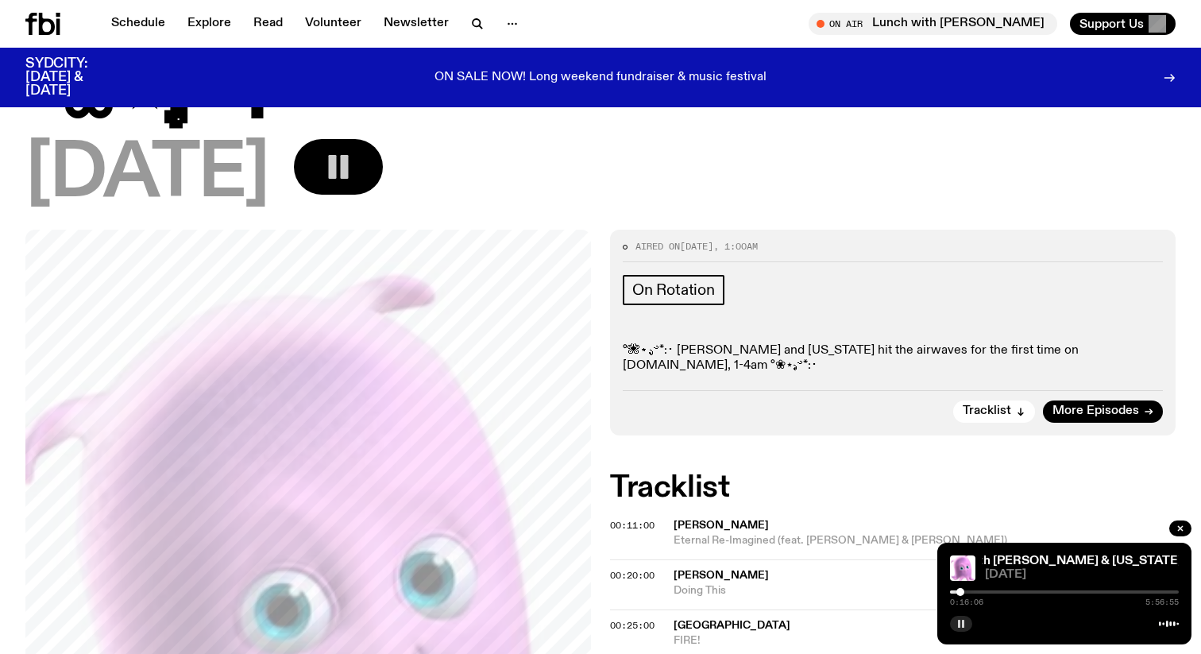
click at [960, 591] on div at bounding box center [960, 592] width 8 height 8
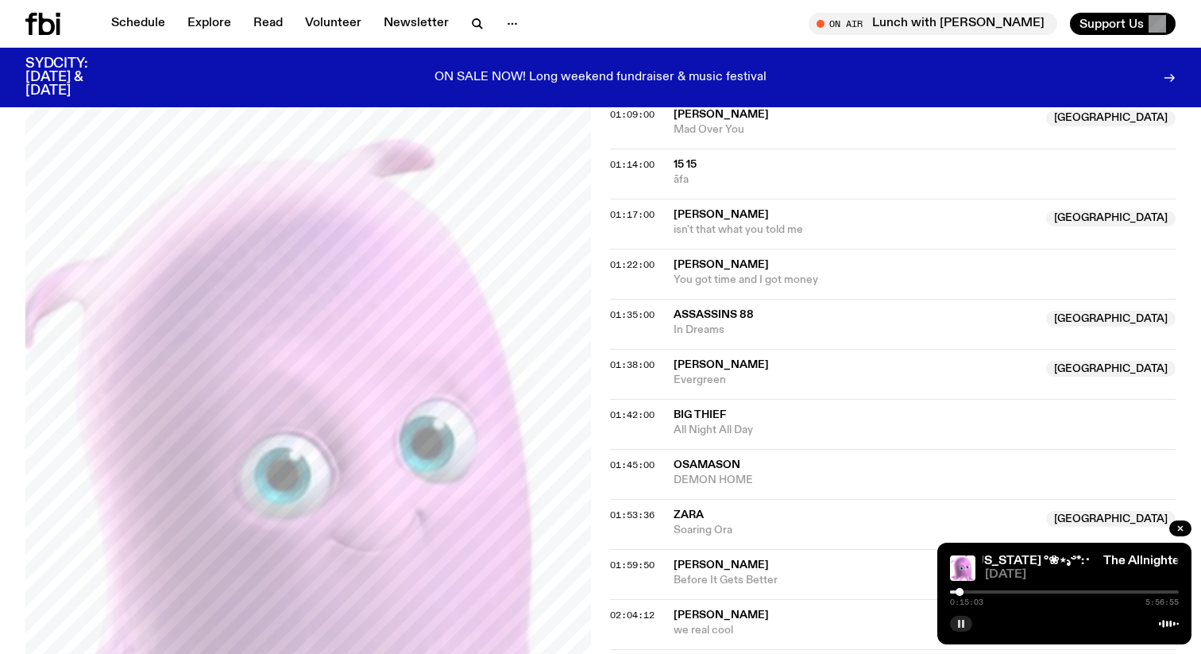
scroll to position [1333, 0]
click at [960, 589] on div at bounding box center [960, 592] width 8 height 8
click at [960, 585] on div "The Allnighter with Nicole & Virginia °❀⋆.ೃ࿔*:･ The Allnighter with Nicole & Vi…" at bounding box center [1064, 594] width 254 height 102
click at [960, 589] on div at bounding box center [960, 592] width 8 height 8
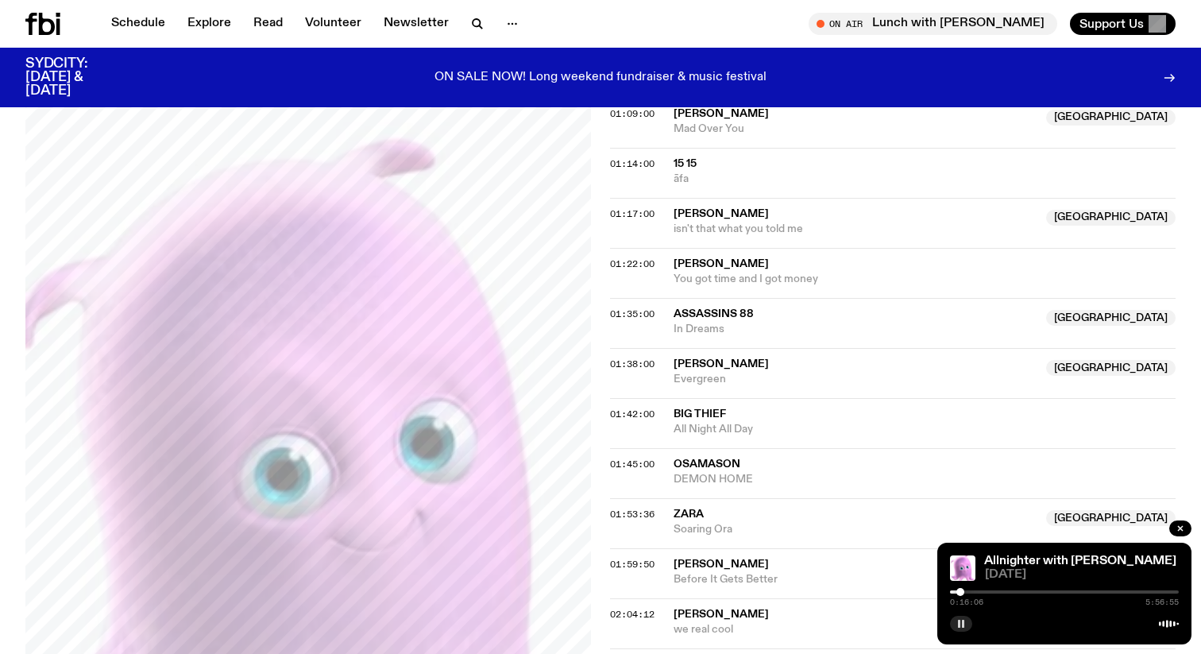
click at [960, 589] on div at bounding box center [960, 592] width 8 height 8
click at [962, 618] on button "button" at bounding box center [961, 624] width 22 height 16
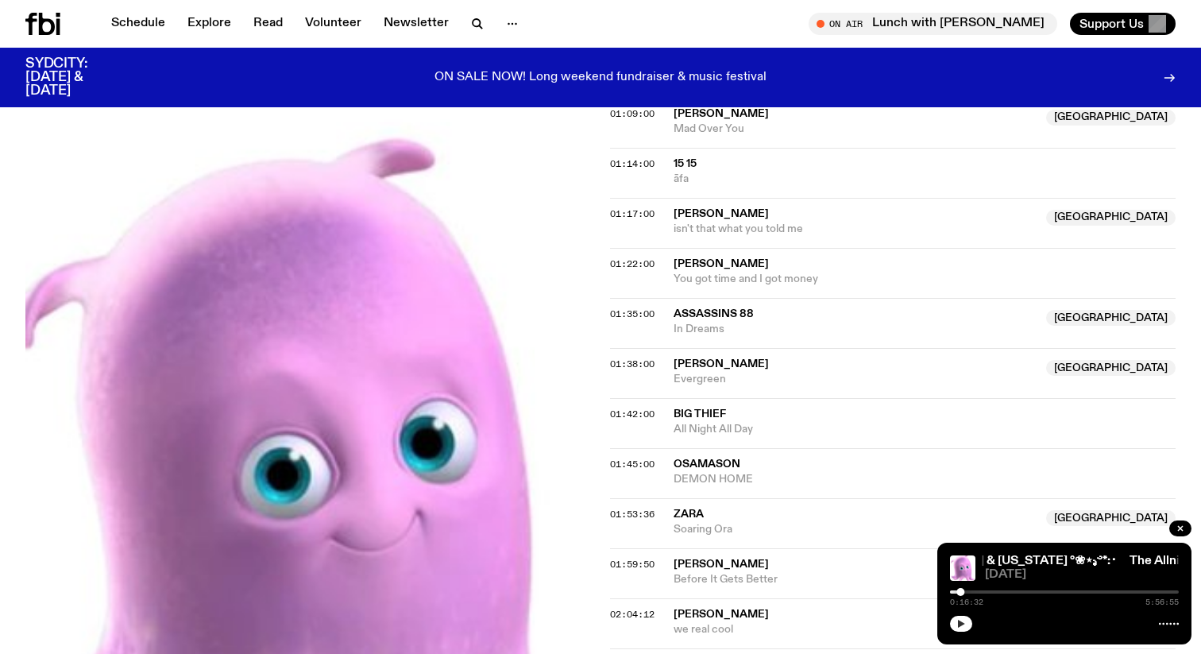
click at [950, 616] on button "button" at bounding box center [961, 624] width 22 height 16
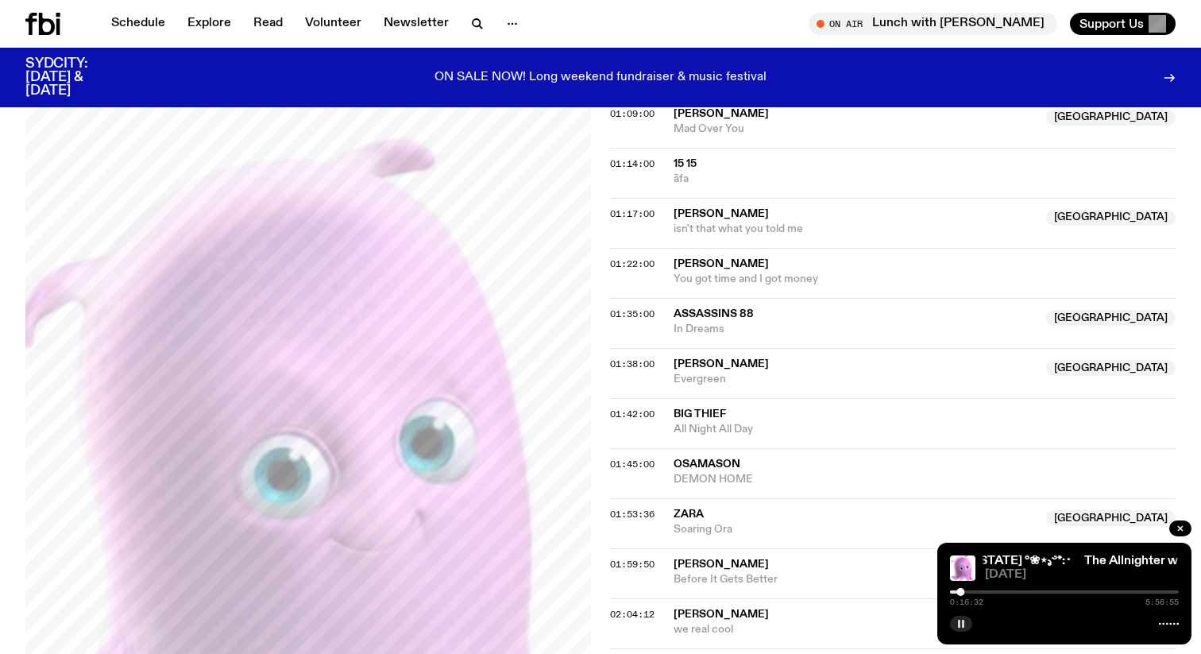
click at [950, 616] on button "button" at bounding box center [961, 624] width 22 height 16
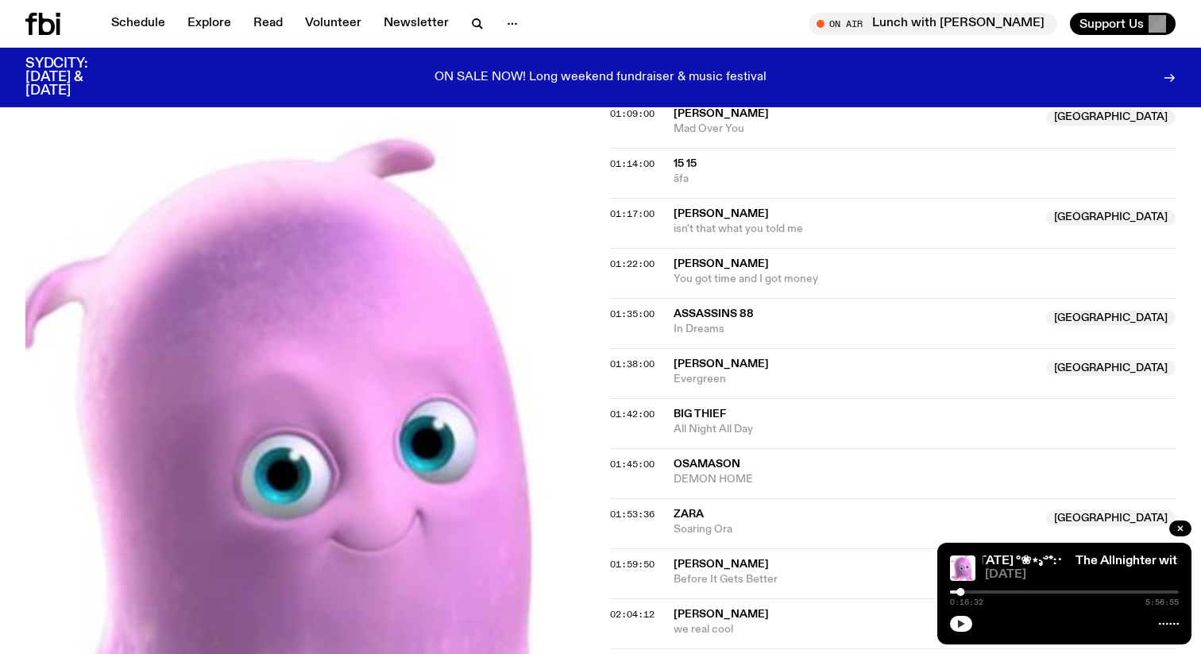
click at [950, 616] on button "button" at bounding box center [961, 624] width 22 height 16
click at [960, 621] on rect "button" at bounding box center [959, 624] width 2 height 8
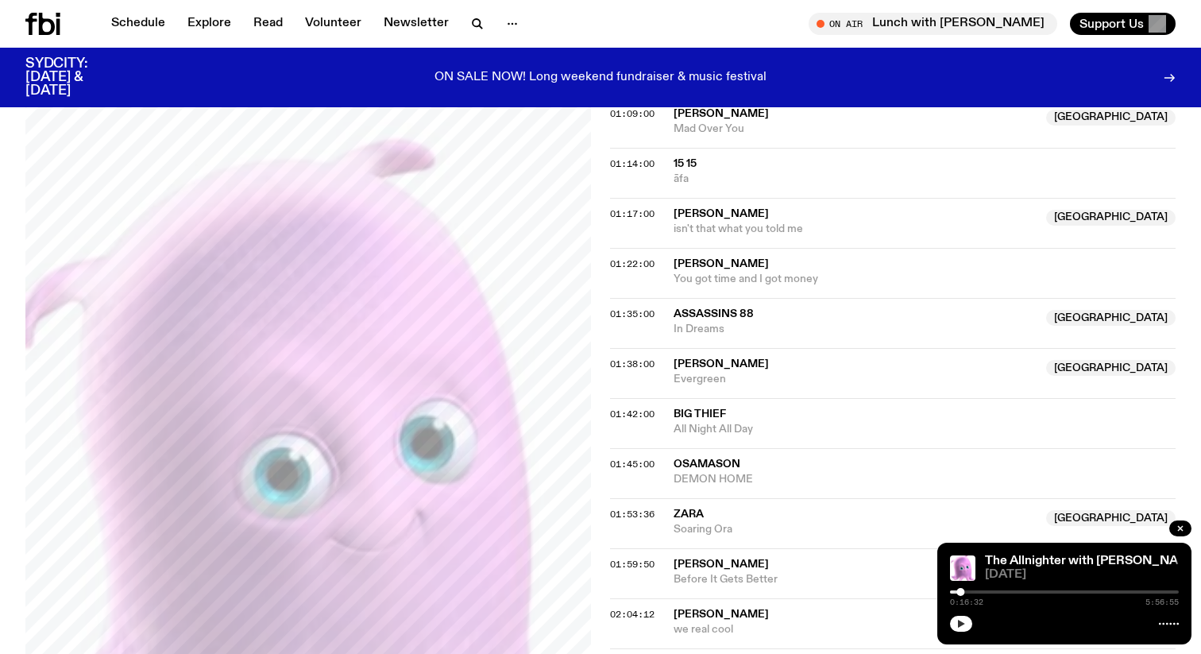
click at [960, 622] on icon "button" at bounding box center [961, 624] width 7 height 8
click at [961, 621] on icon "button" at bounding box center [961, 624] width 10 height 10
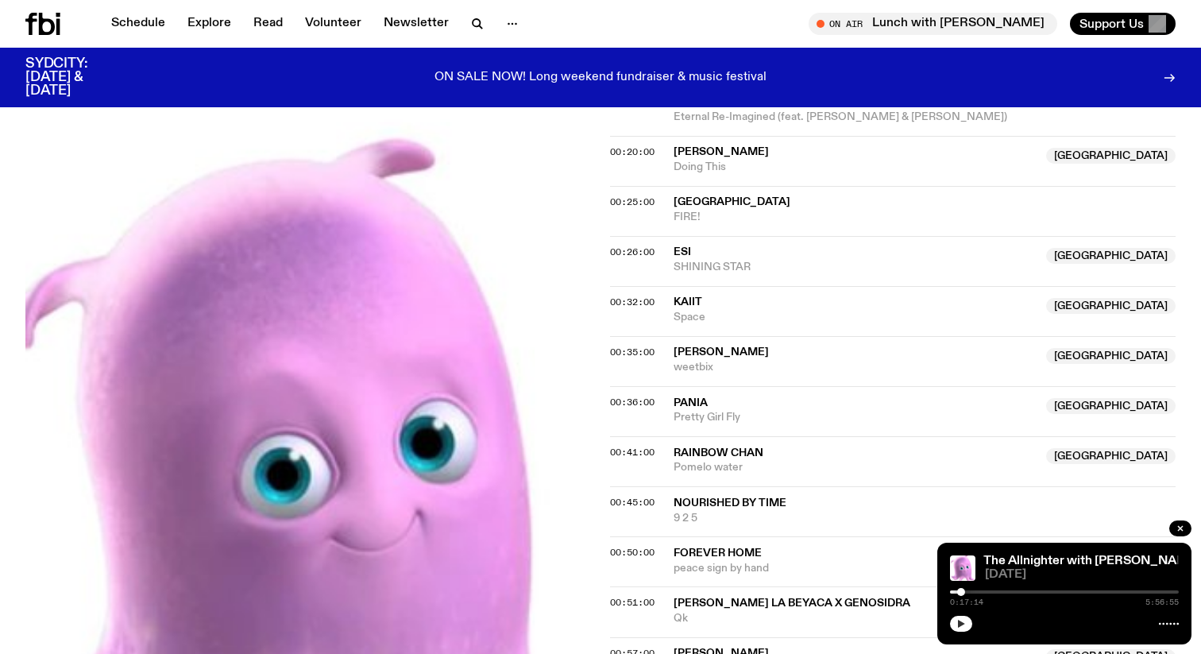
scroll to position [528, 0]
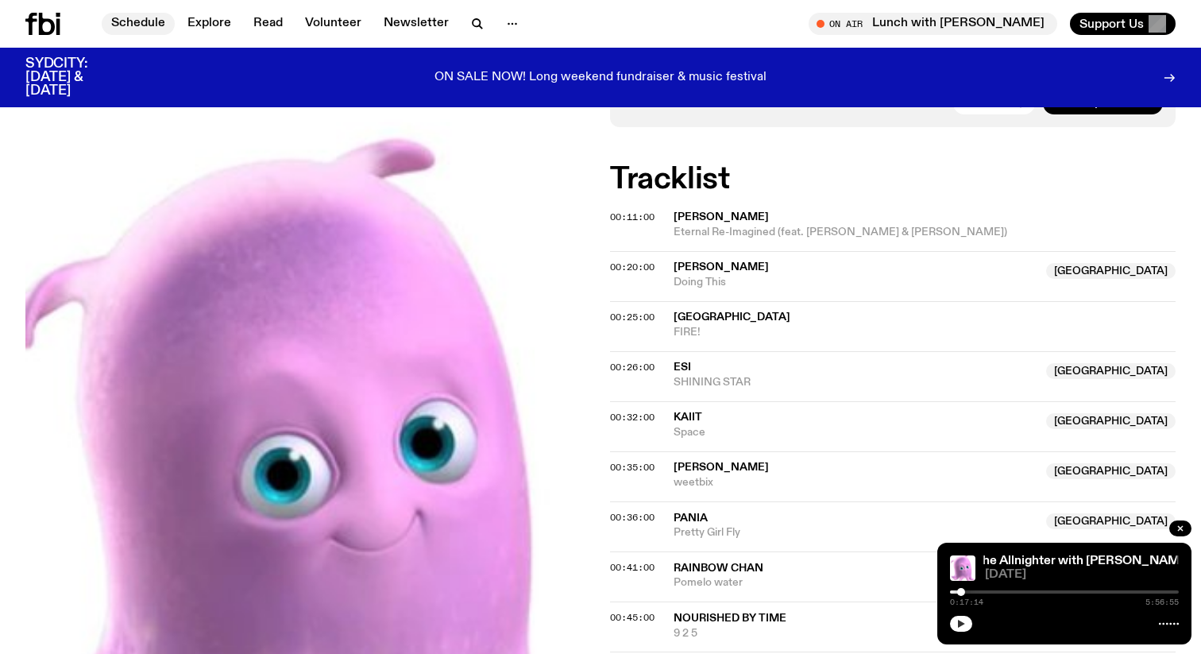
click at [114, 13] on link "Schedule" at bounding box center [138, 24] width 73 height 22
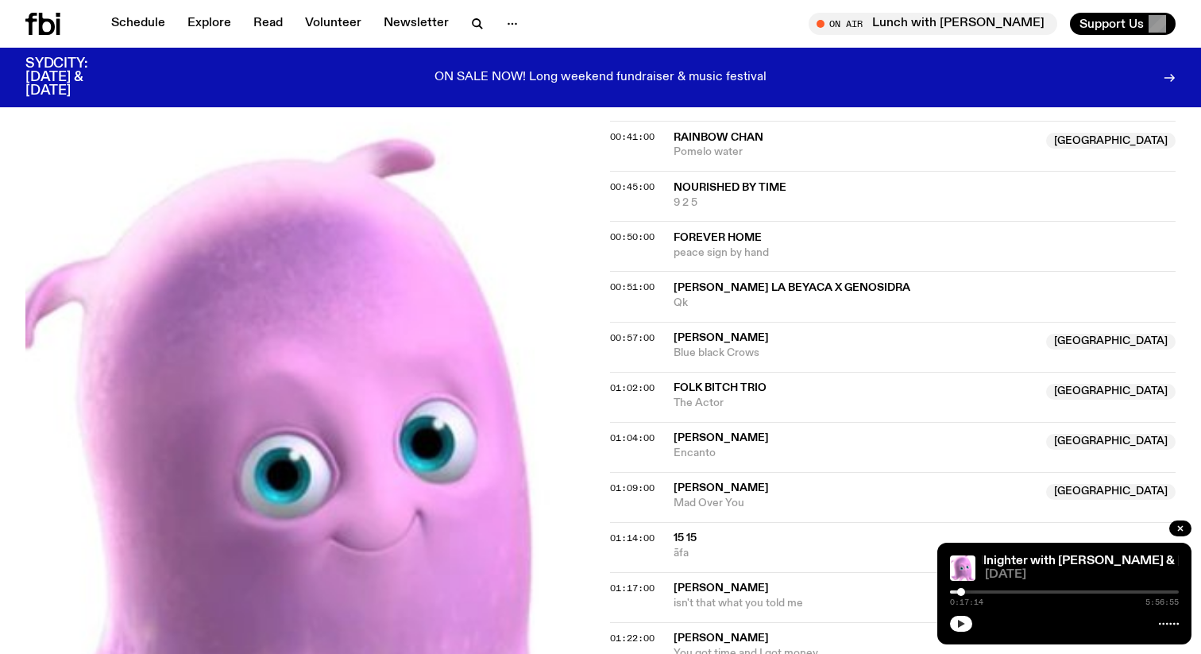
scroll to position [1166, 0]
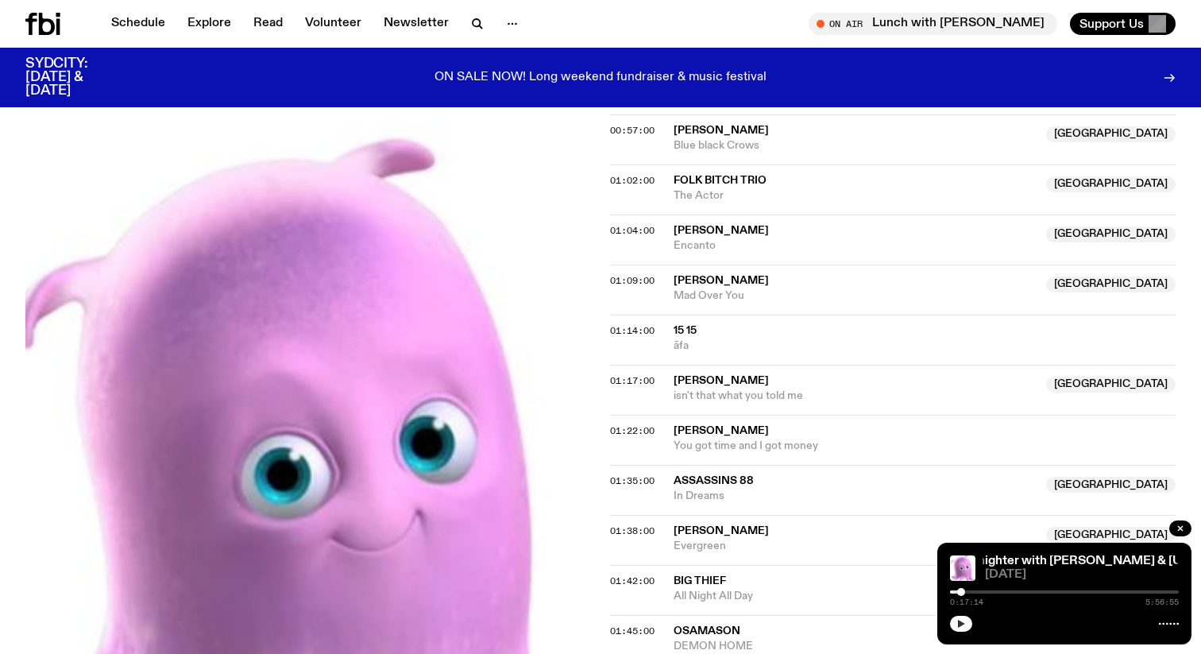
click at [963, 626] on icon "button" at bounding box center [961, 624] width 10 height 10
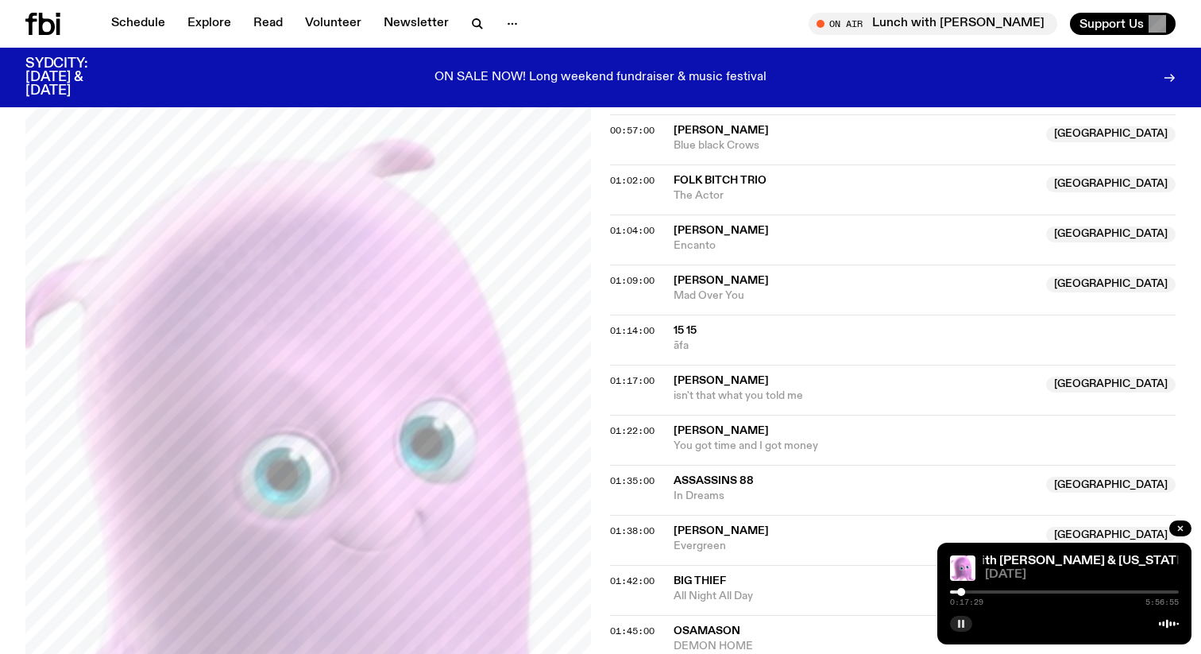
click at [963, 623] on rect "button" at bounding box center [963, 624] width 2 height 8
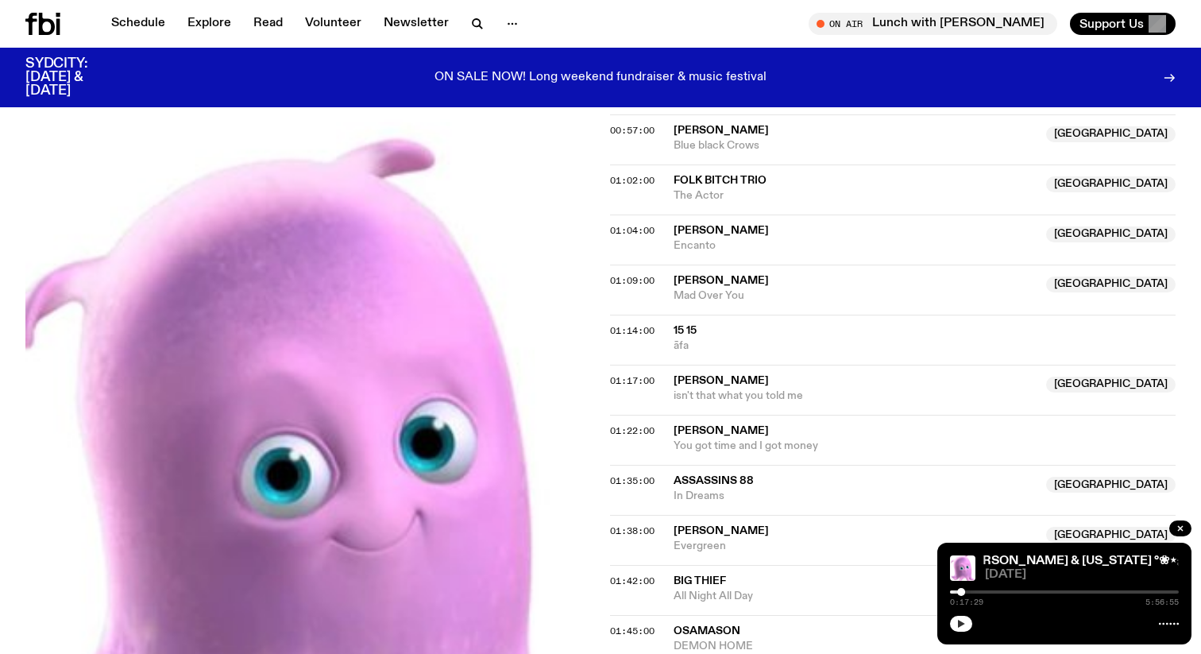
click at [962, 624] on icon "button" at bounding box center [961, 624] width 7 height 8
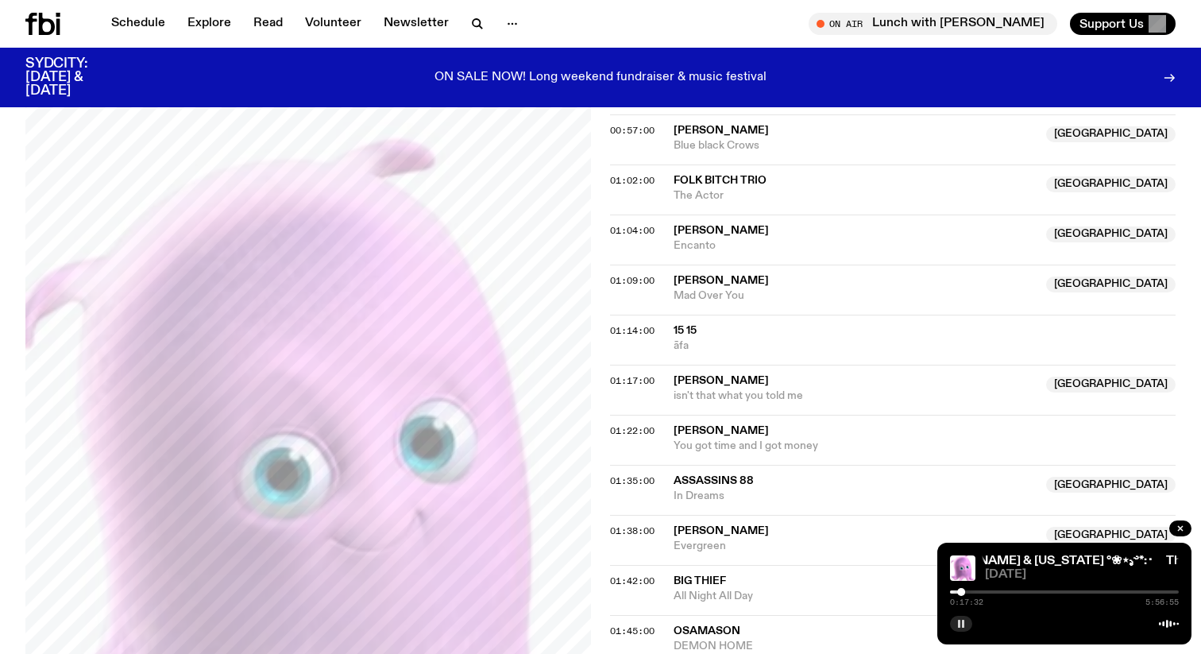
click at [969, 590] on div at bounding box center [1064, 591] width 229 height 3
click at [975, 593] on div at bounding box center [1064, 591] width 229 height 3
click at [980, 593] on div at bounding box center [1064, 591] width 229 height 3
click at [985, 593] on div at bounding box center [1064, 591] width 229 height 3
click at [988, 593] on div at bounding box center [988, 592] width 8 height 8
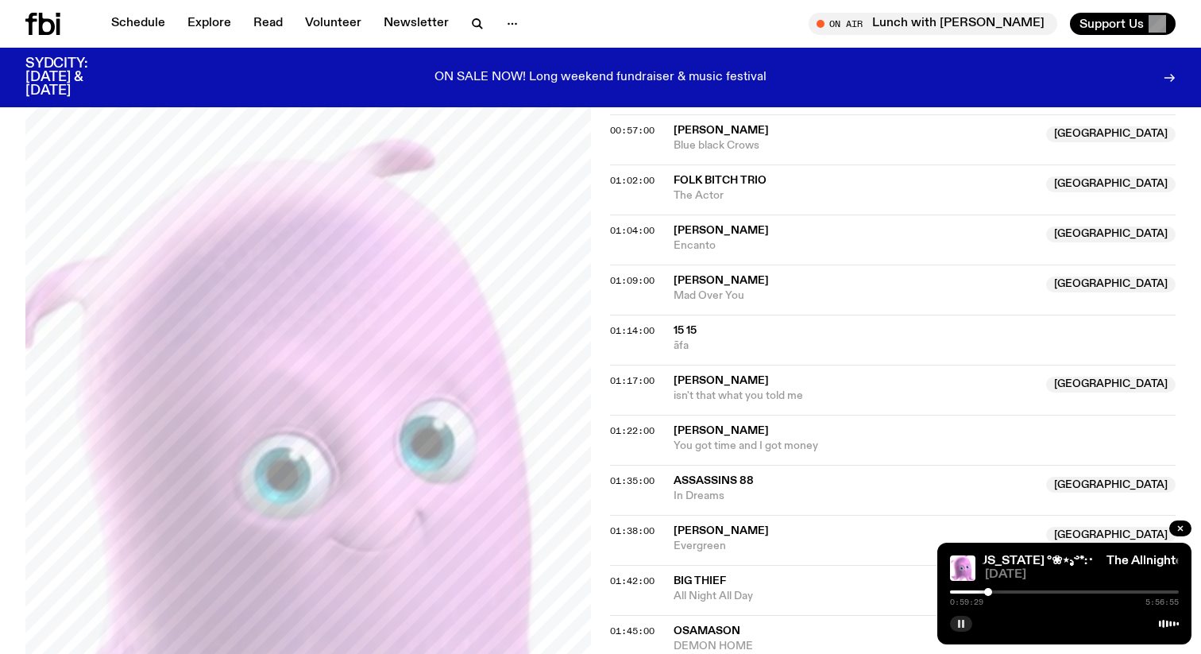
click at [992, 592] on div at bounding box center [1064, 591] width 229 height 3
click at [960, 623] on icon "button" at bounding box center [961, 624] width 10 height 10
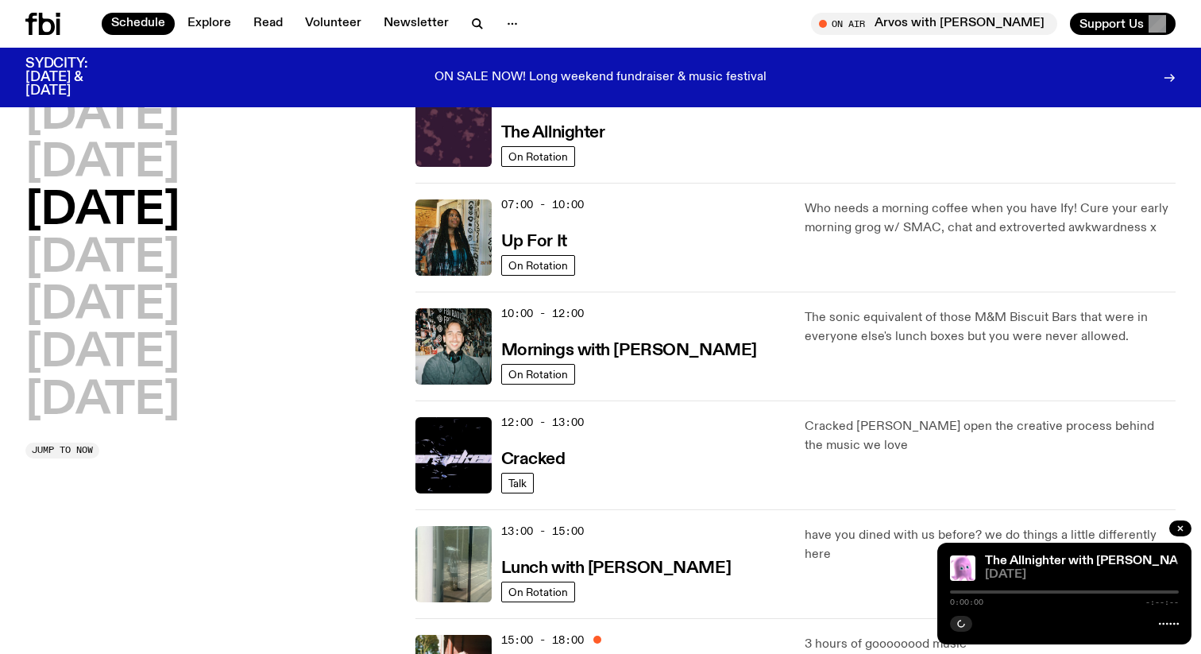
scroll to position [77, 0]
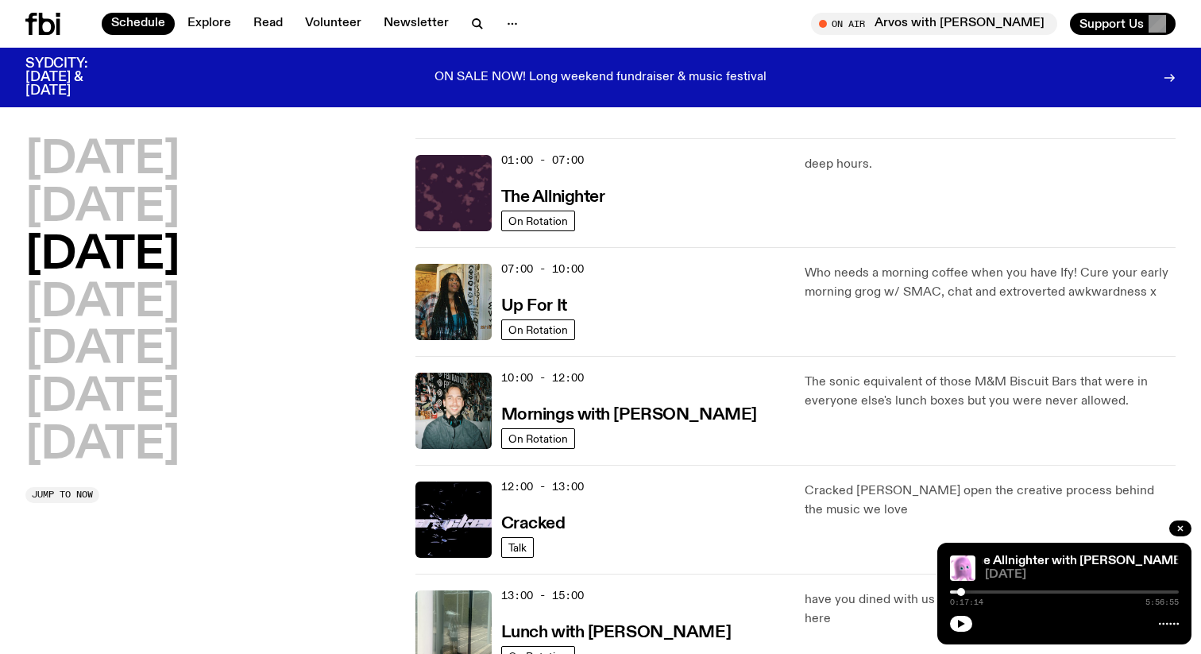
scroll to position [1212, 0]
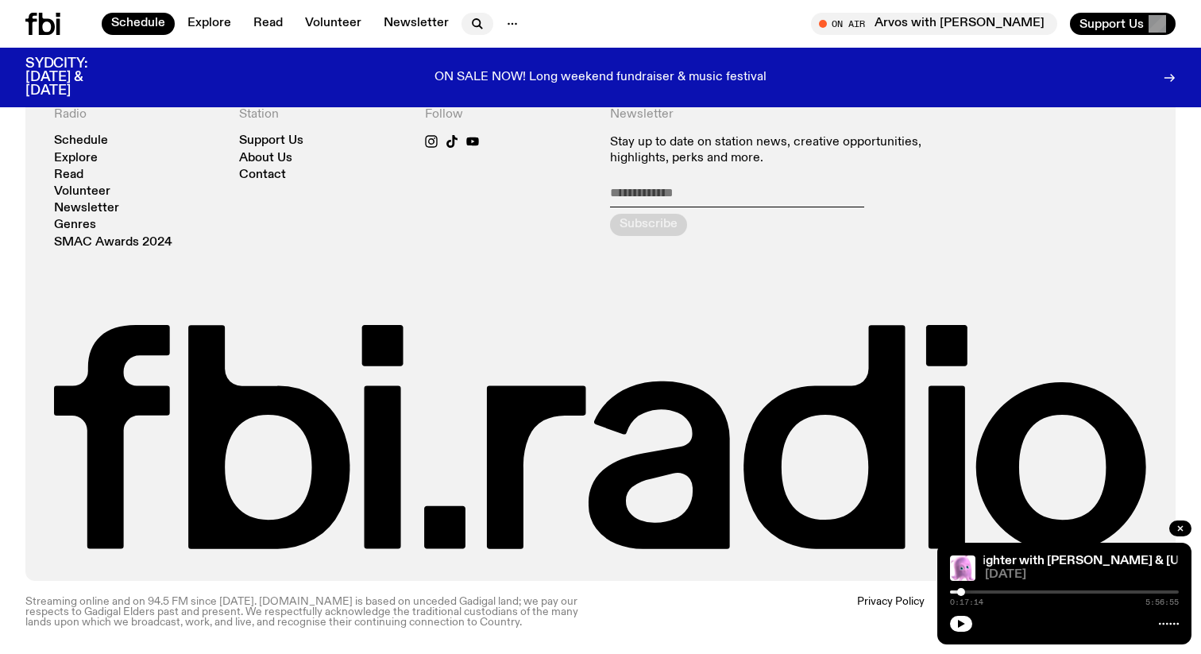
click at [468, 16] on icon "button" at bounding box center [477, 23] width 19 height 19
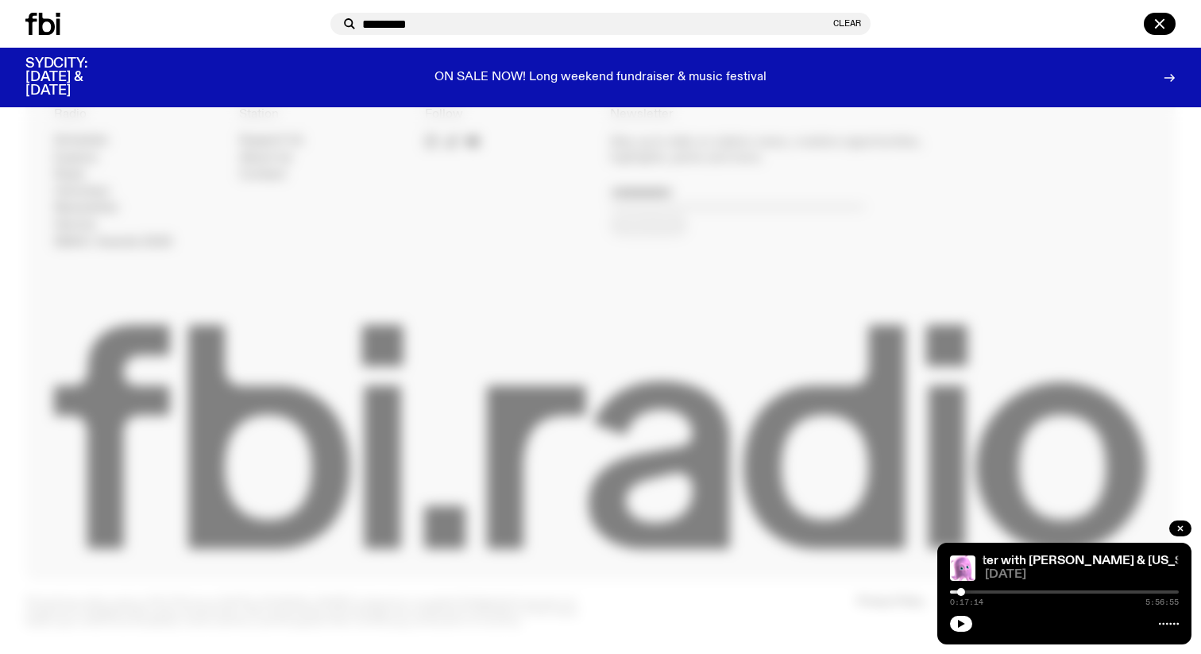
type input "*********"
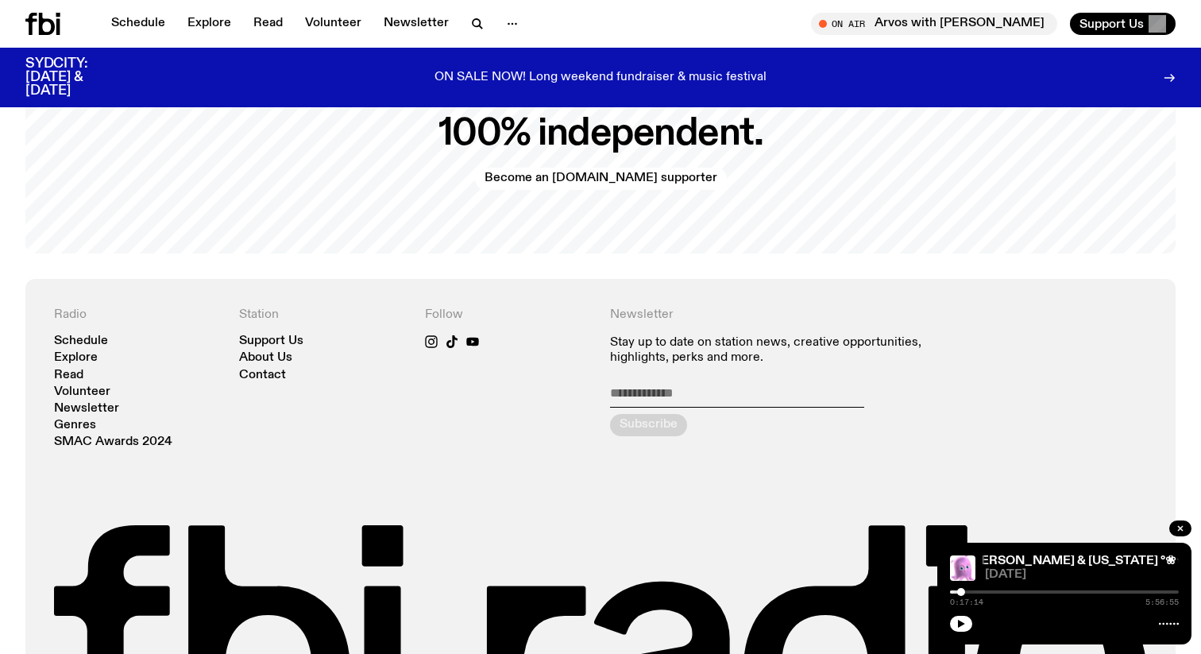
scroll to position [3585, 0]
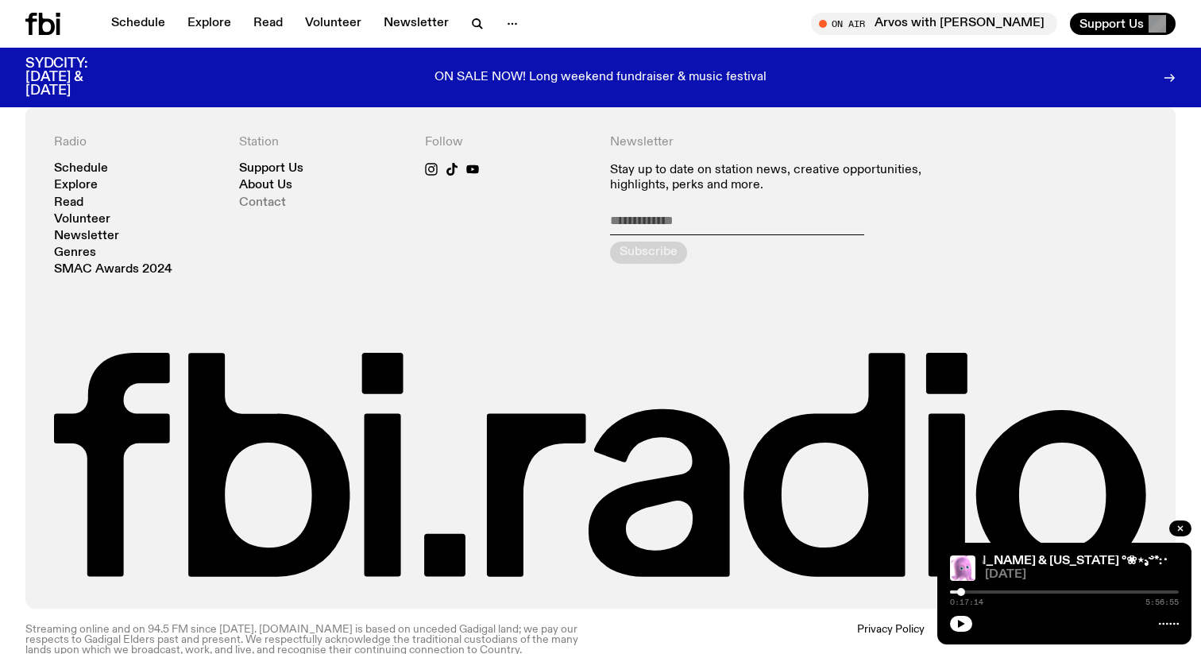
click at [269, 197] on link "Contact" at bounding box center [262, 203] width 47 height 12
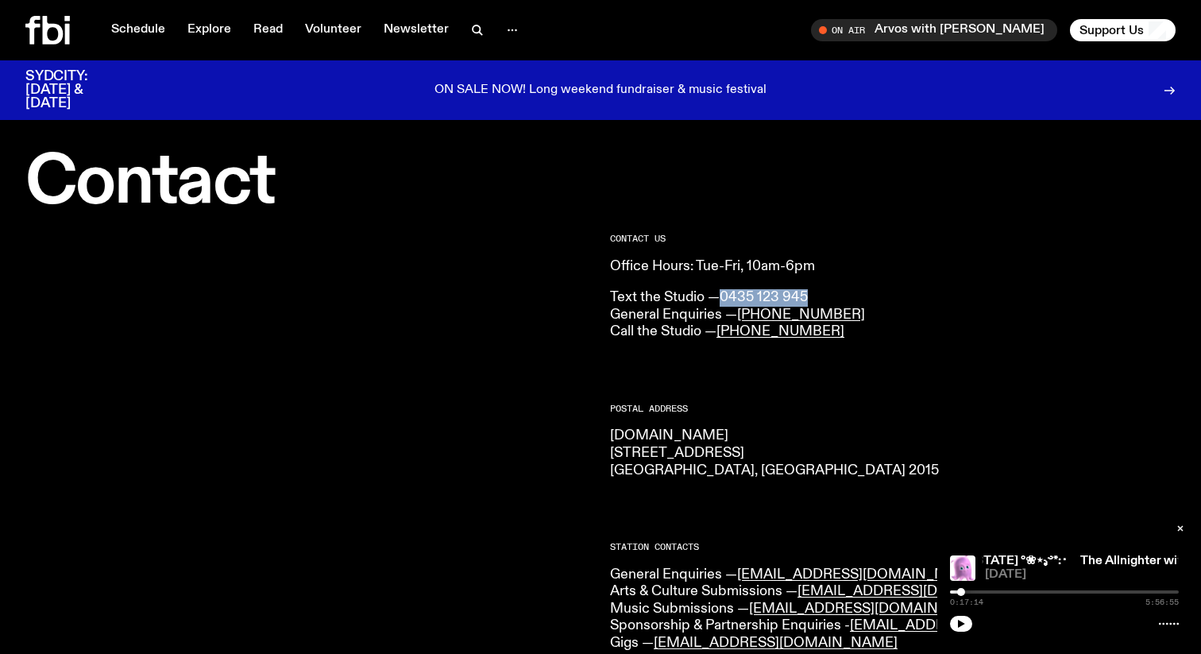
drag, startPoint x: 824, startPoint y: 293, endPoint x: 728, endPoint y: 295, distance: 96.1
copy link "0435 123 945"
